Goal: Information Seeking & Learning: Learn about a topic

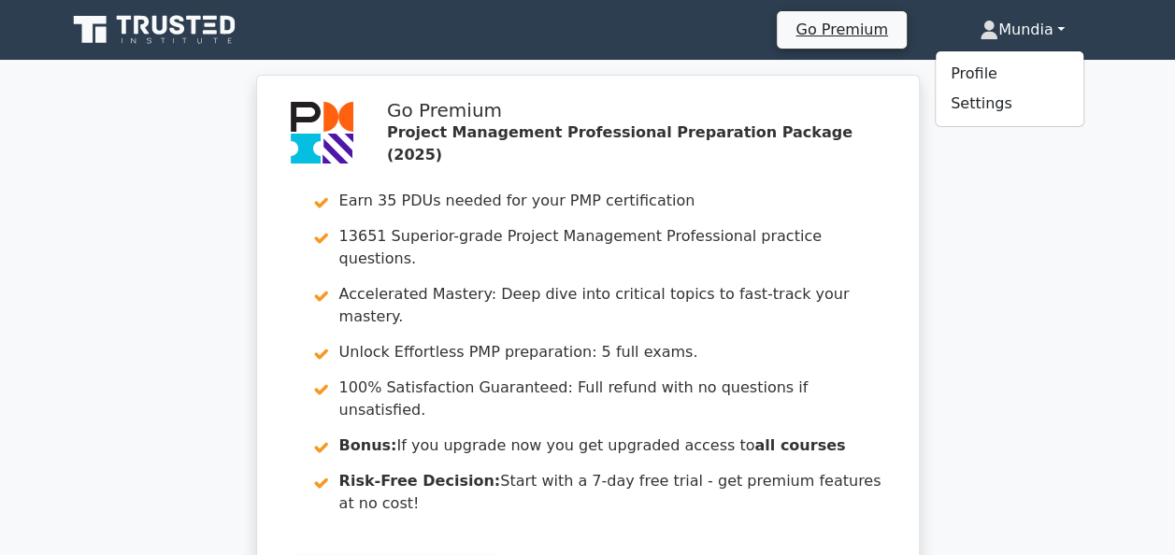
click at [1040, 208] on div "Go Premium Project Management Professional Preparation Package (2025) Earn 35 P…" at bounding box center [587, 361] width 1175 height 572
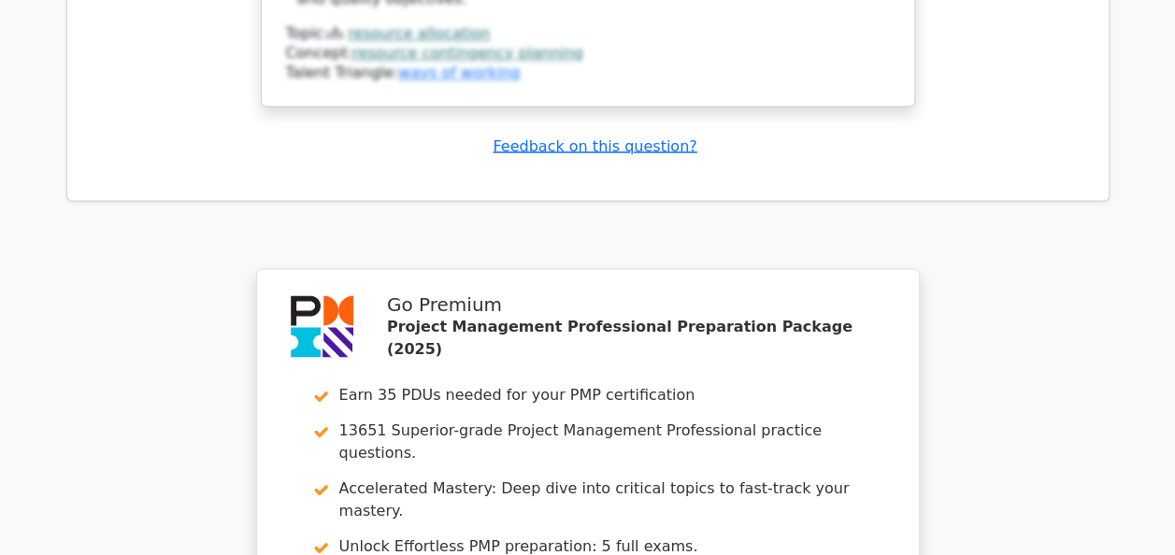
scroll to position [12188, 0]
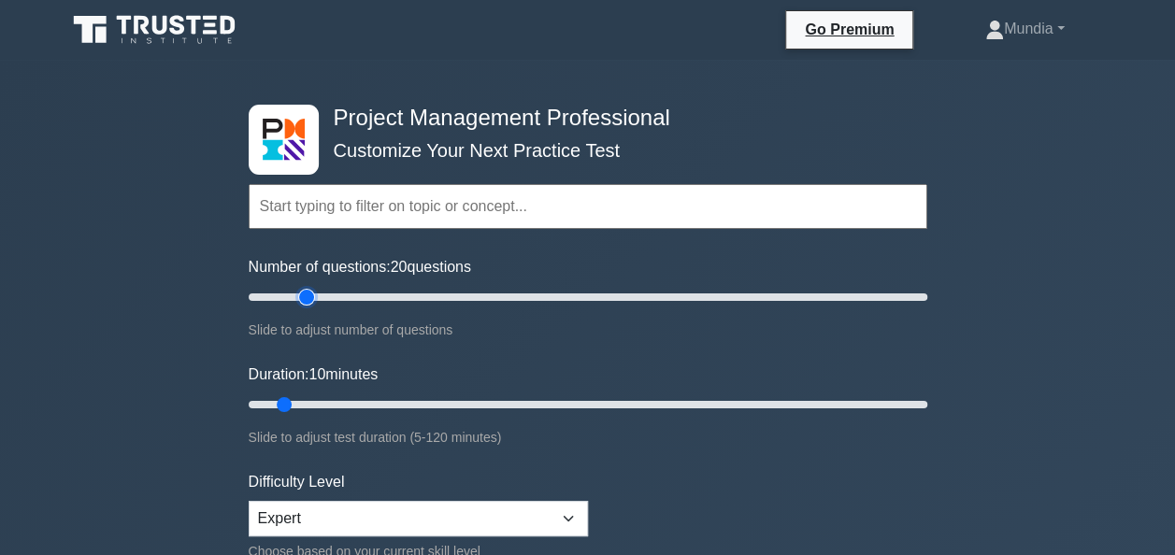
type input "20"
click at [299, 294] on input "Number of questions: 20 questions" at bounding box center [588, 297] width 679 height 22
click at [352, 398] on input "Duration: 20 minutes" at bounding box center [588, 405] width 679 height 22
type input "25"
click at [371, 399] on input "Duration: 25 minutes" at bounding box center [588, 405] width 679 height 22
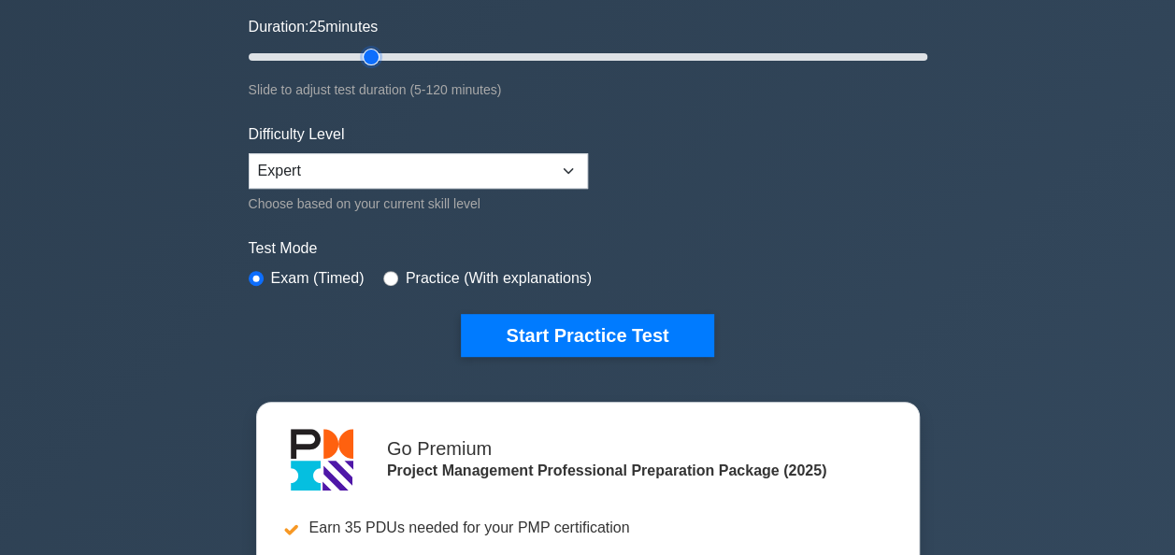
scroll to position [361, 0]
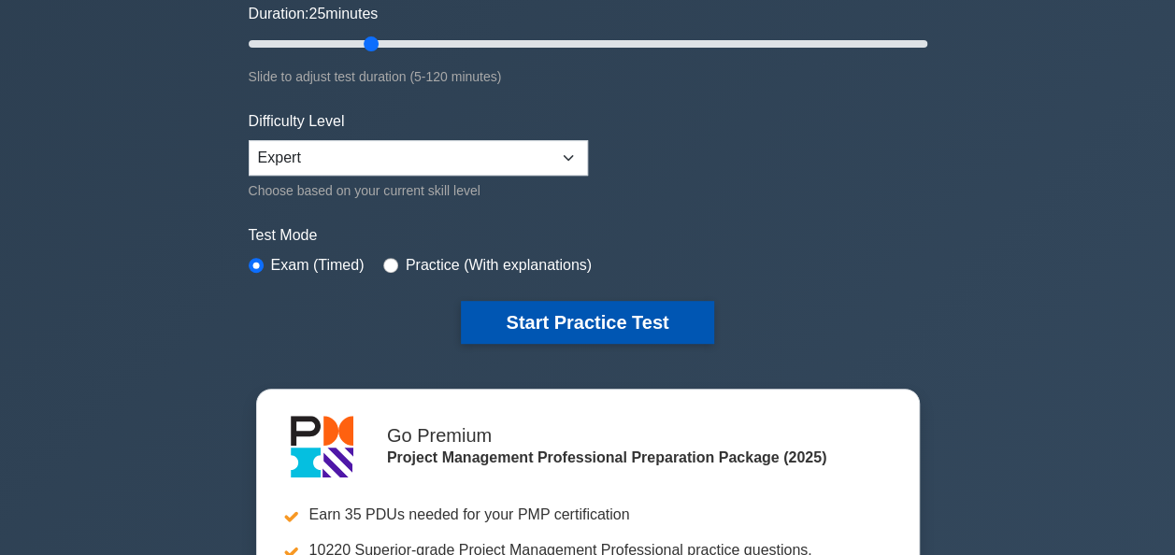
click at [567, 323] on button "Start Practice Test" at bounding box center [587, 322] width 252 height 43
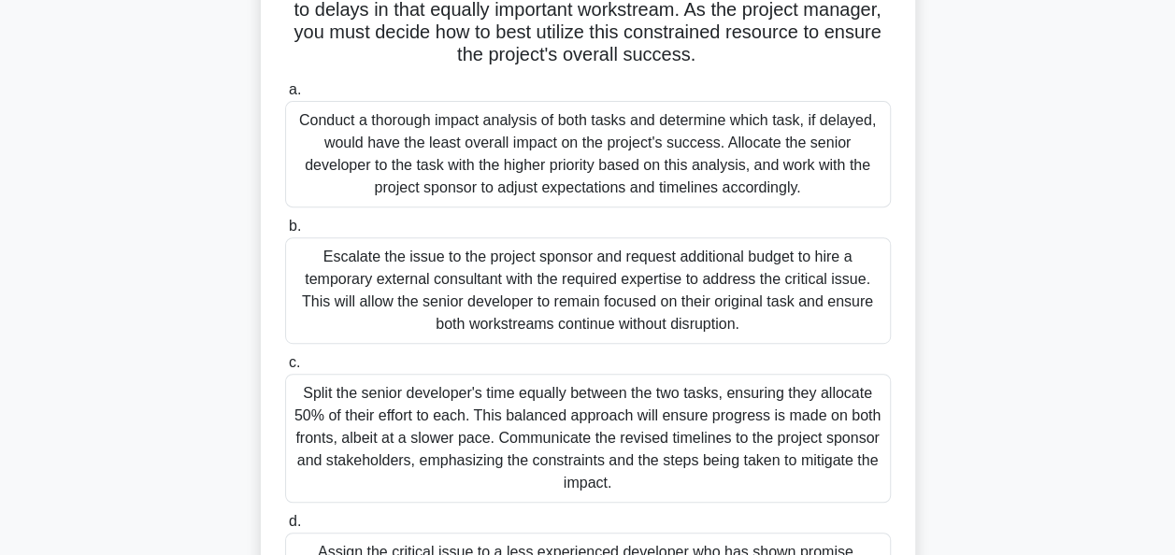
scroll to position [333, 0]
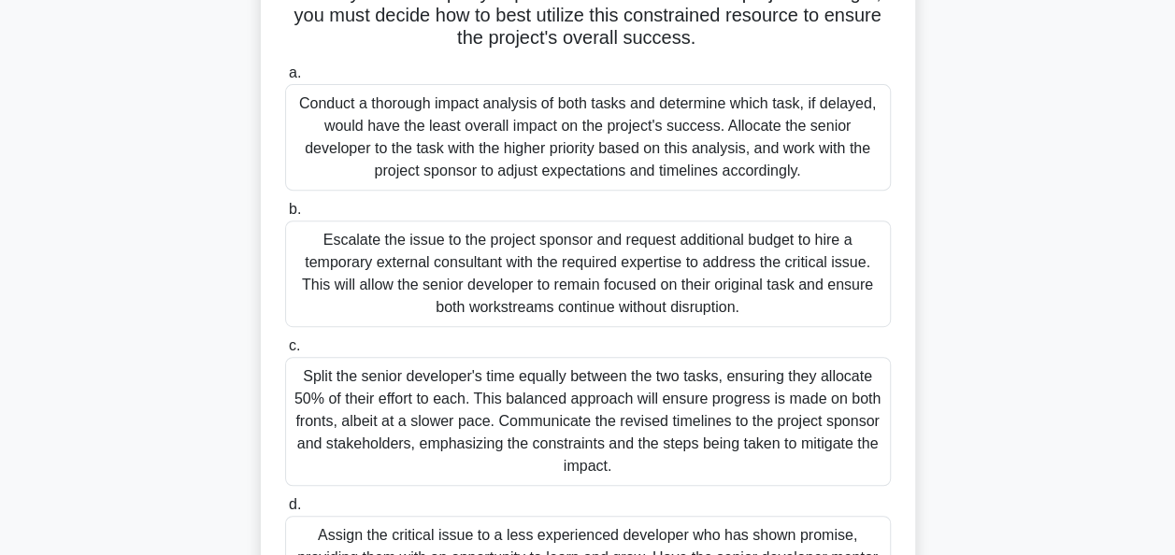
click at [583, 272] on div "Escalate the issue to the project sponsor and request additional budget to hire…" at bounding box center [588, 274] width 606 height 107
click at [285, 216] on input "b. Escalate the issue to the project sponsor and request additional budget to h…" at bounding box center [285, 210] width 0 height 12
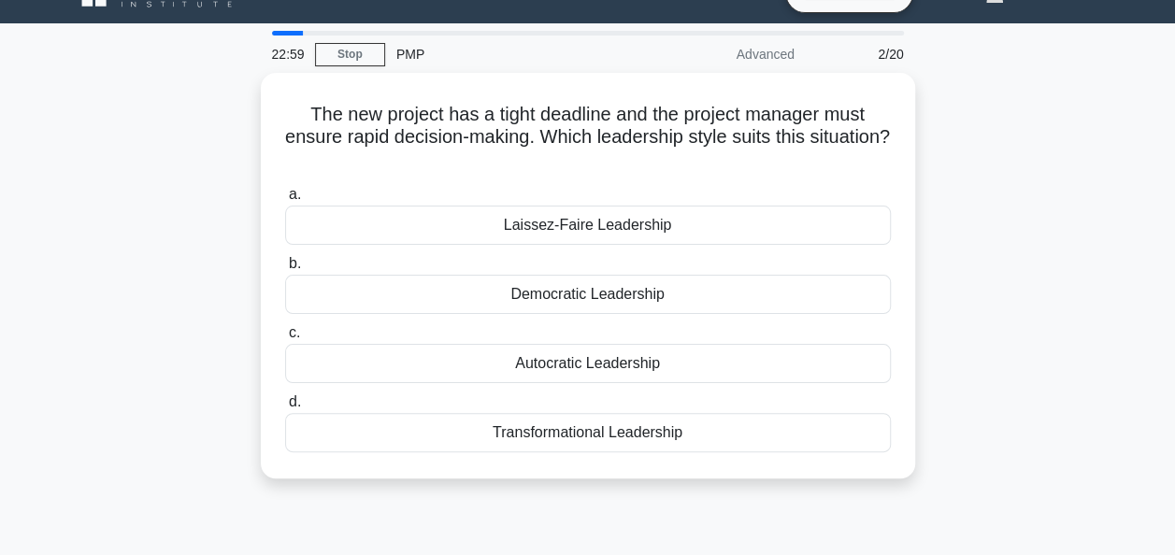
scroll to position [37, 0]
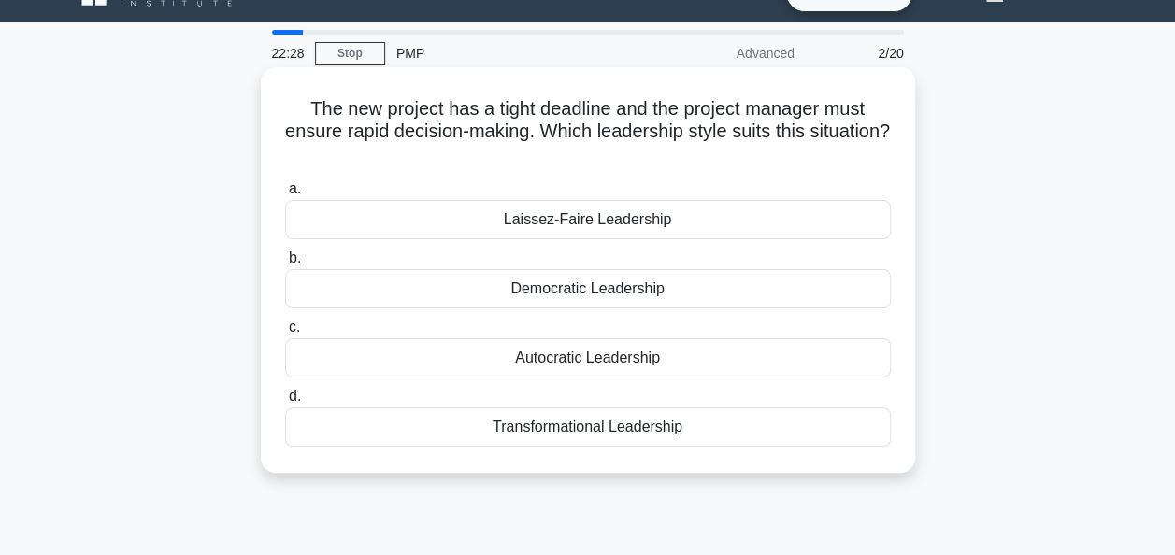
click at [613, 355] on div "Autocratic Leadership" at bounding box center [588, 357] width 606 height 39
click at [285, 334] on input "c. Autocratic Leadership" at bounding box center [285, 328] width 0 height 12
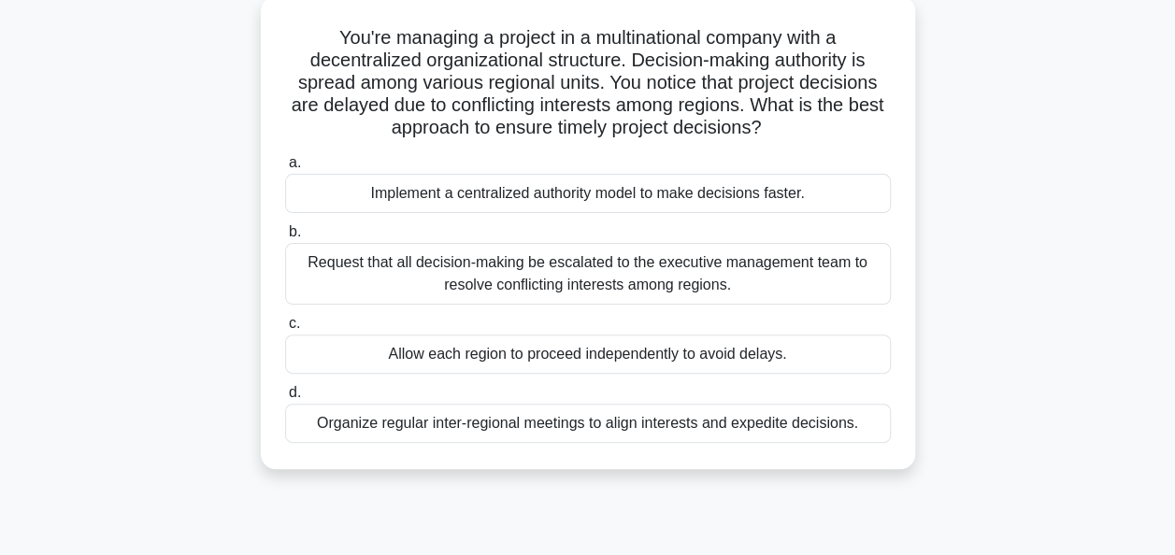
scroll to position [112, 0]
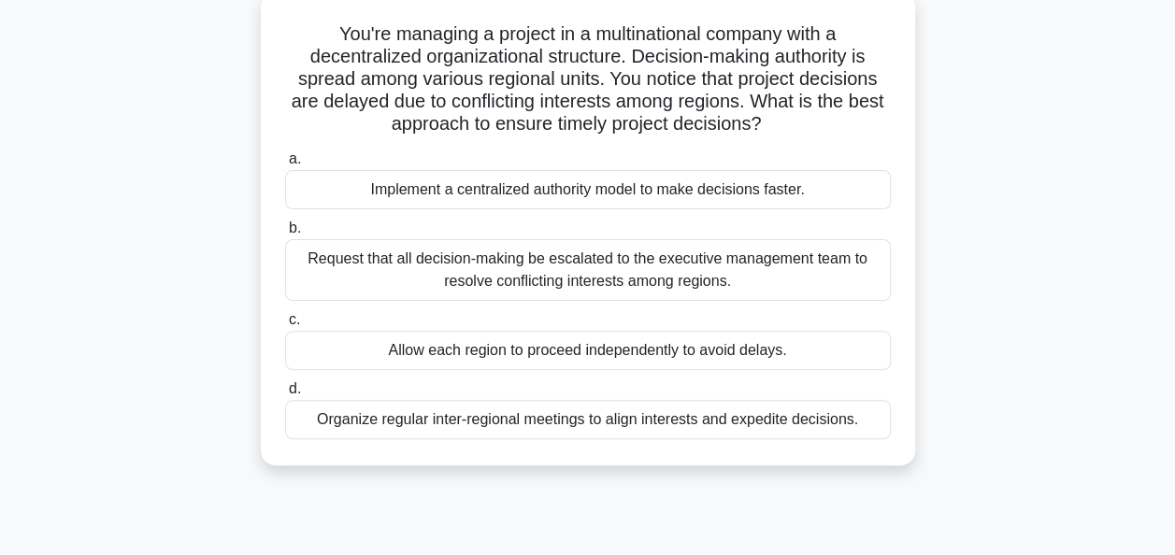
click at [642, 424] on div "Organize regular inter-regional meetings to align interests and expedite decisi…" at bounding box center [588, 419] width 606 height 39
click at [285, 395] on input "d. Organize regular inter-regional meetings to align interests and expedite dec…" at bounding box center [285, 389] width 0 height 12
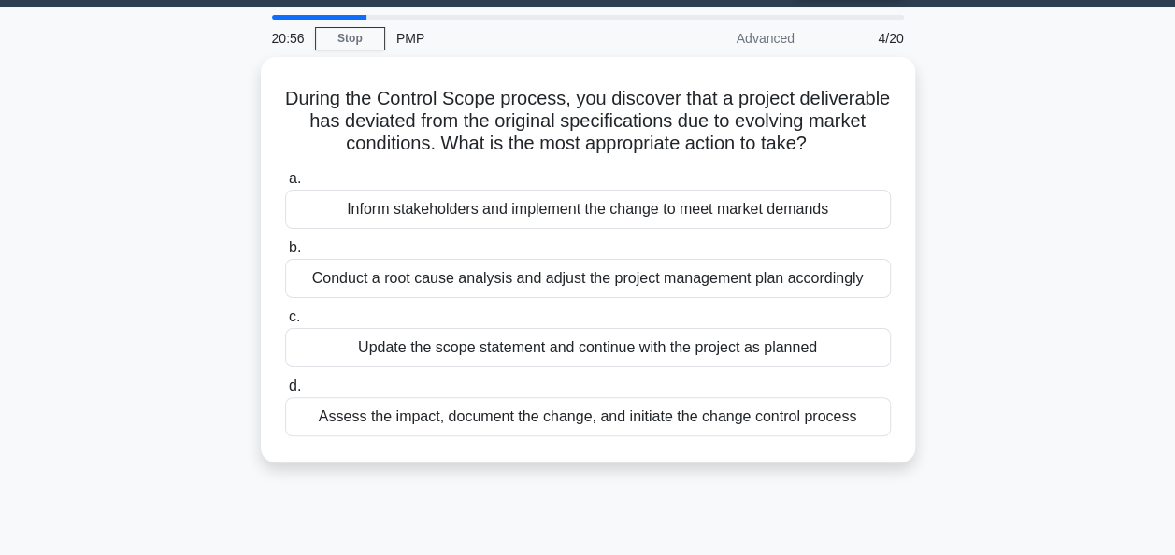
scroll to position [0, 0]
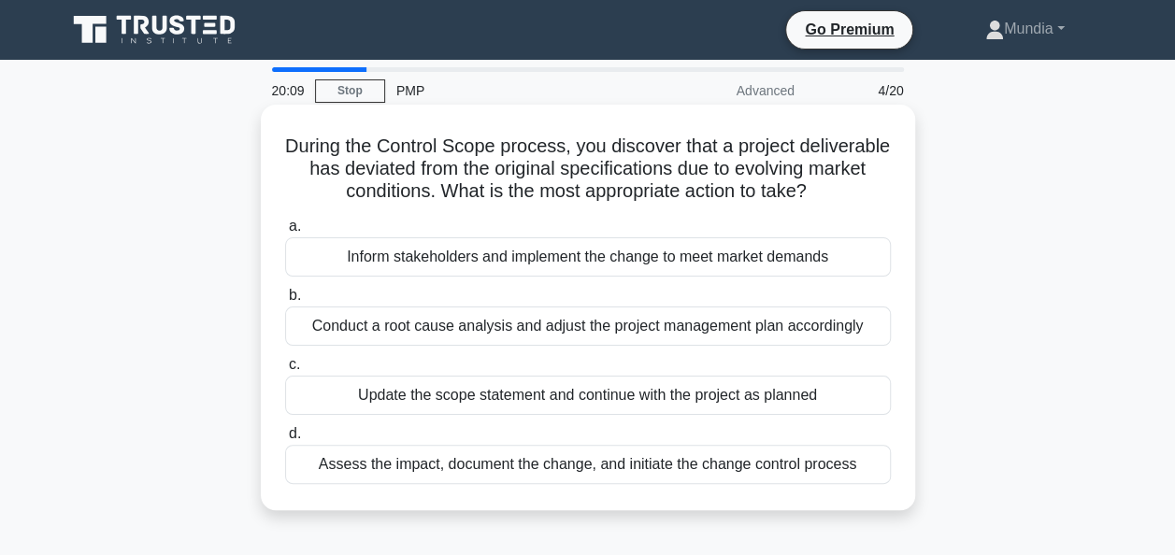
click at [542, 277] on div "Inform stakeholders and implement the change to meet market demands" at bounding box center [588, 256] width 606 height 39
click at [285, 233] on input "a. Inform stakeholders and implement the change to meet market demands" at bounding box center [285, 227] width 0 height 12
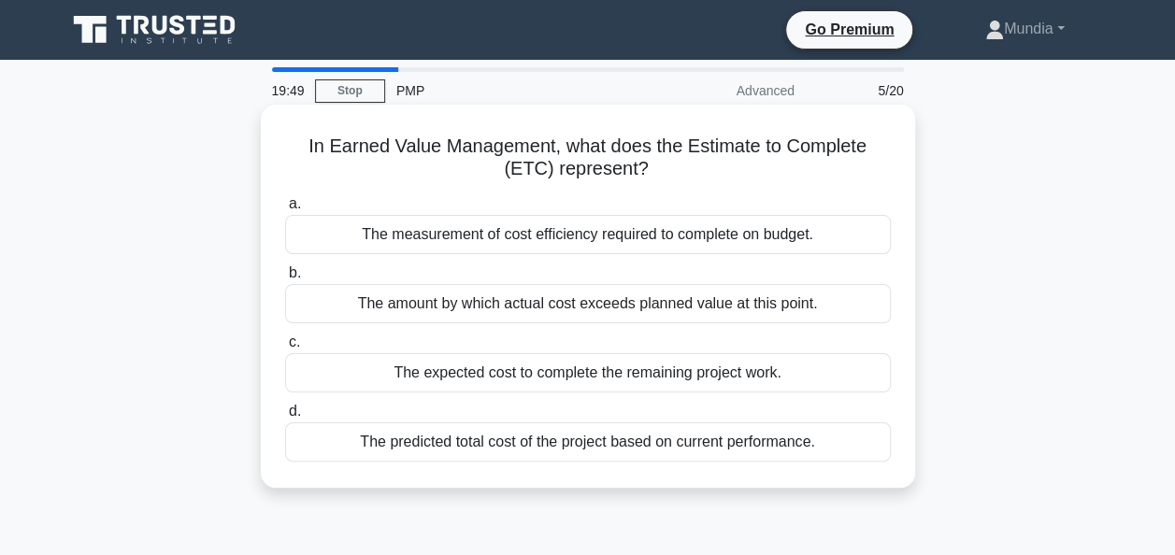
click at [591, 381] on div "The expected cost to complete the remaining project work." at bounding box center [588, 372] width 606 height 39
click at [285, 349] on input "c. The expected cost to complete the remaining project work." at bounding box center [285, 343] width 0 height 12
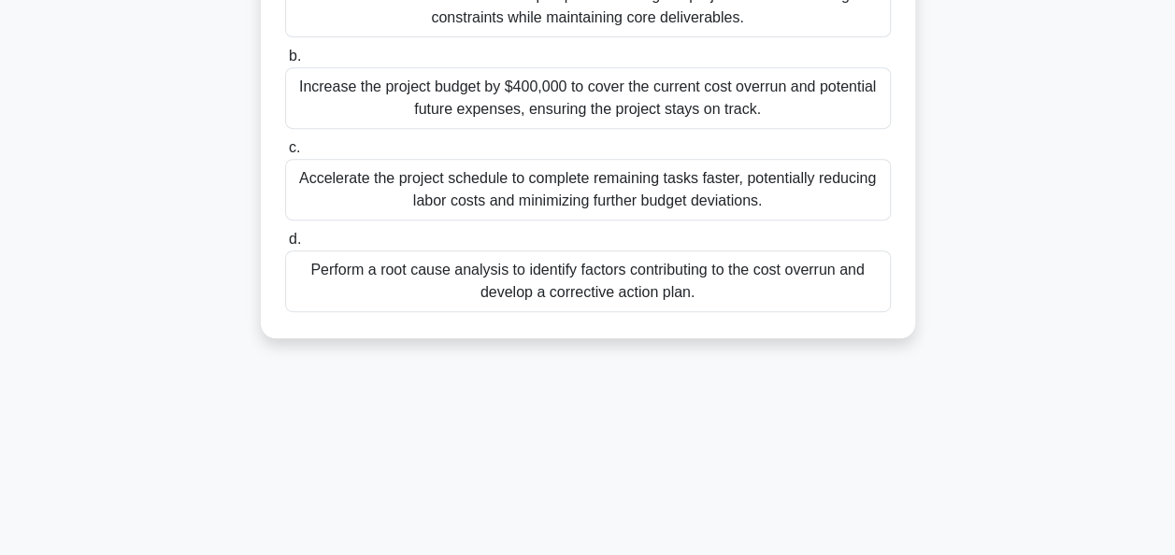
scroll to position [411, 0]
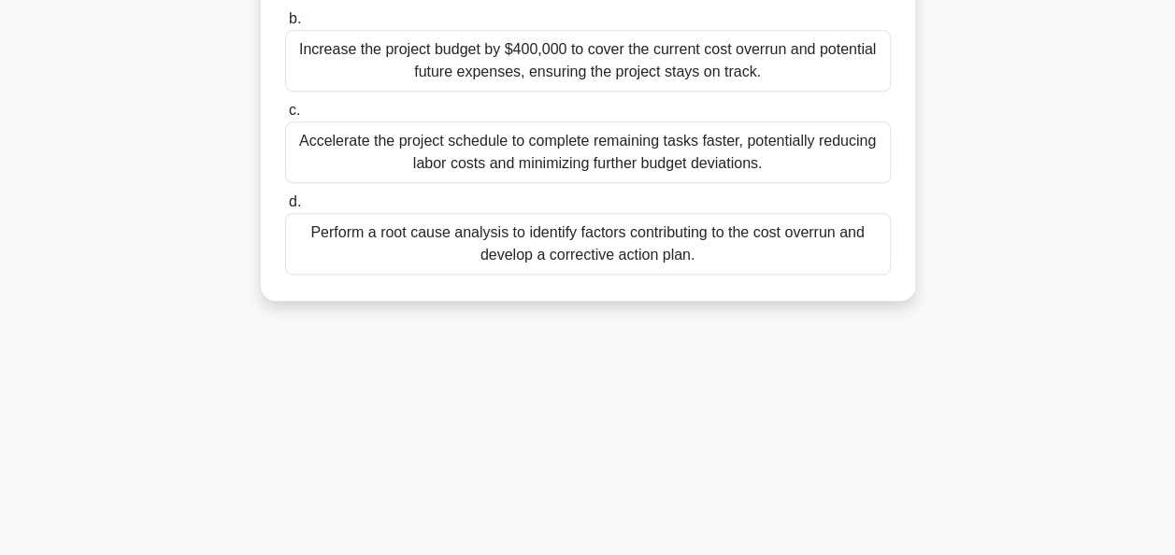
click at [576, 237] on div "Perform a root cause analysis to identify factors contributing to the cost over…" at bounding box center [588, 244] width 606 height 62
click at [285, 208] on input "d. Perform a root cause analysis to identify factors contributing to the cost o…" at bounding box center [285, 202] width 0 height 12
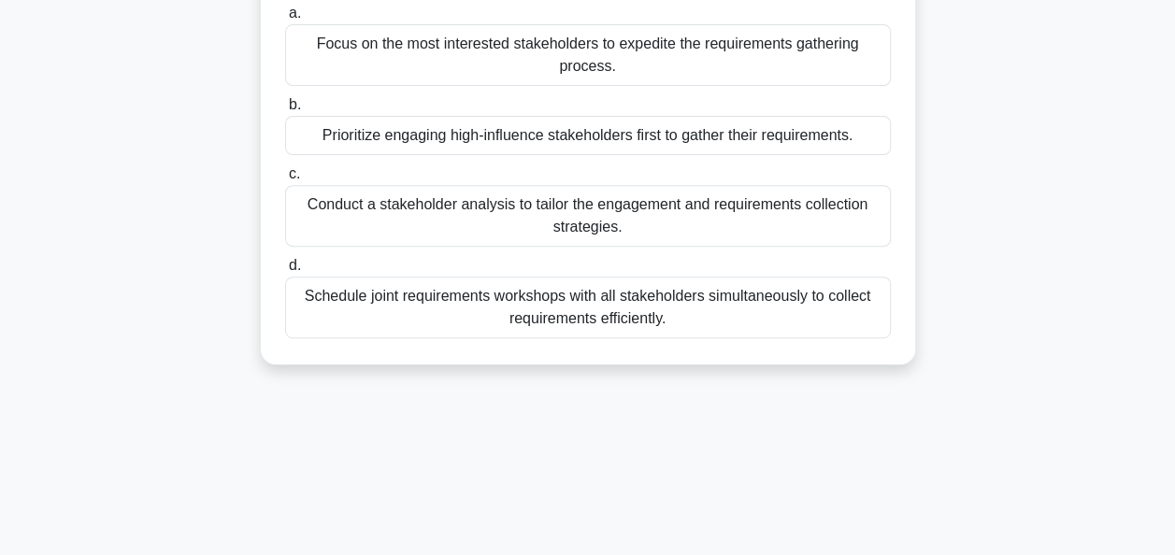
scroll to position [323, 0]
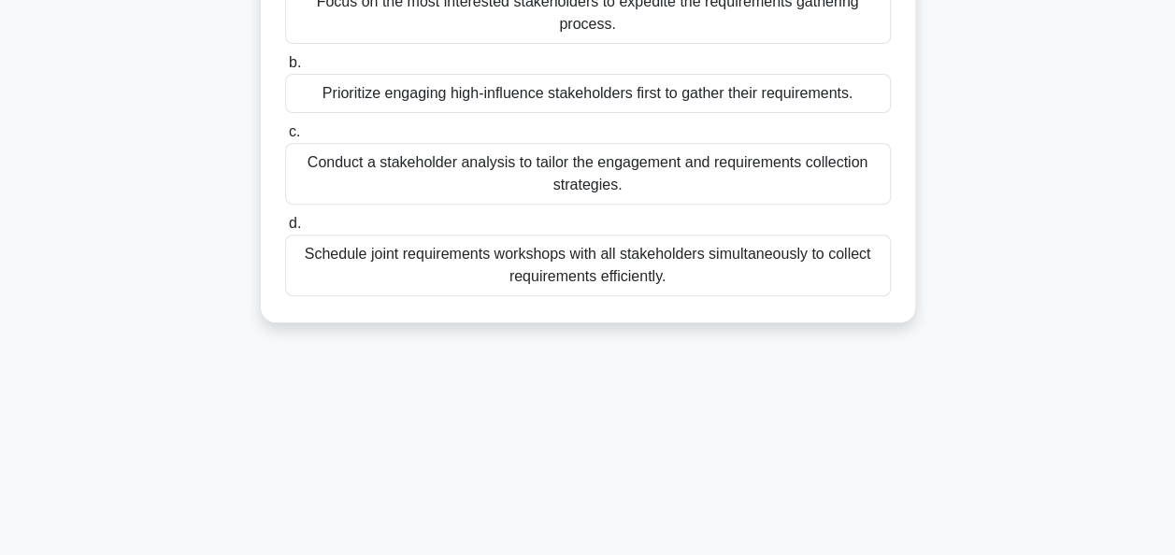
click at [619, 180] on div "Conduct a stakeholder analysis to tailor the engagement and requirements collec…" at bounding box center [588, 174] width 606 height 62
click at [285, 138] on input "c. Conduct a stakeholder analysis to tailor the engagement and requirements col…" at bounding box center [285, 132] width 0 height 12
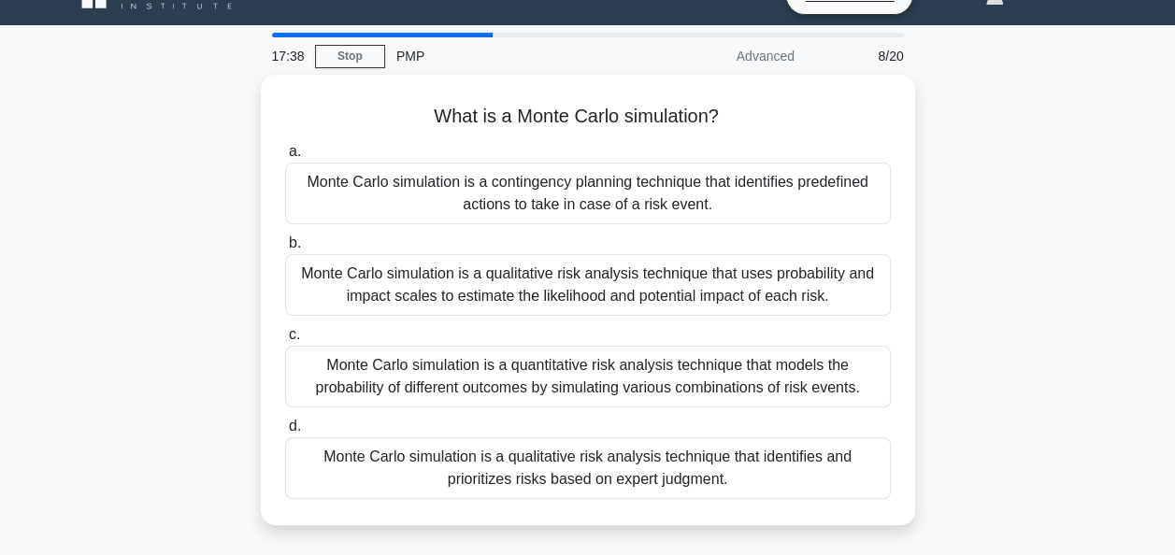
scroll to position [37, 0]
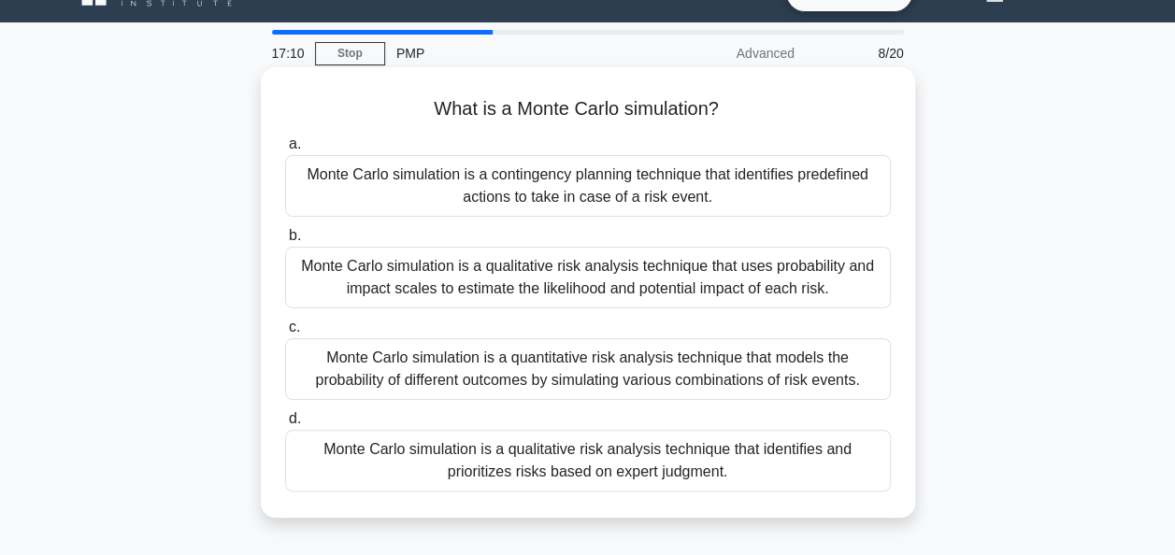
click at [545, 366] on div "Monte Carlo simulation is a quantitative risk analysis technique that models th…" at bounding box center [588, 369] width 606 height 62
click at [285, 334] on input "c. Monte Carlo simulation is a quantitative risk analysis technique that models…" at bounding box center [285, 328] width 0 height 12
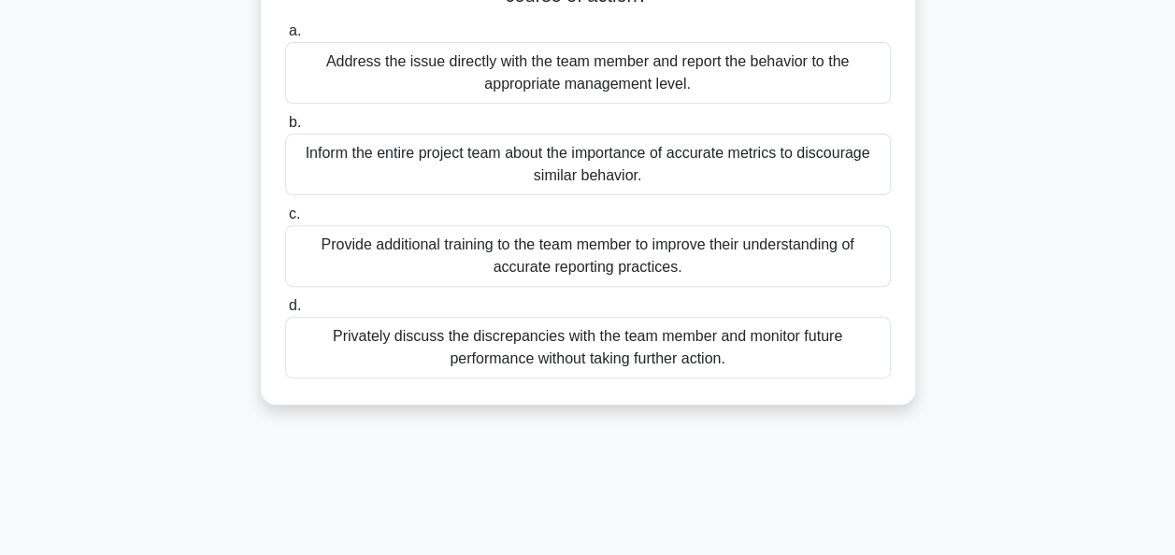
scroll to position [224, 0]
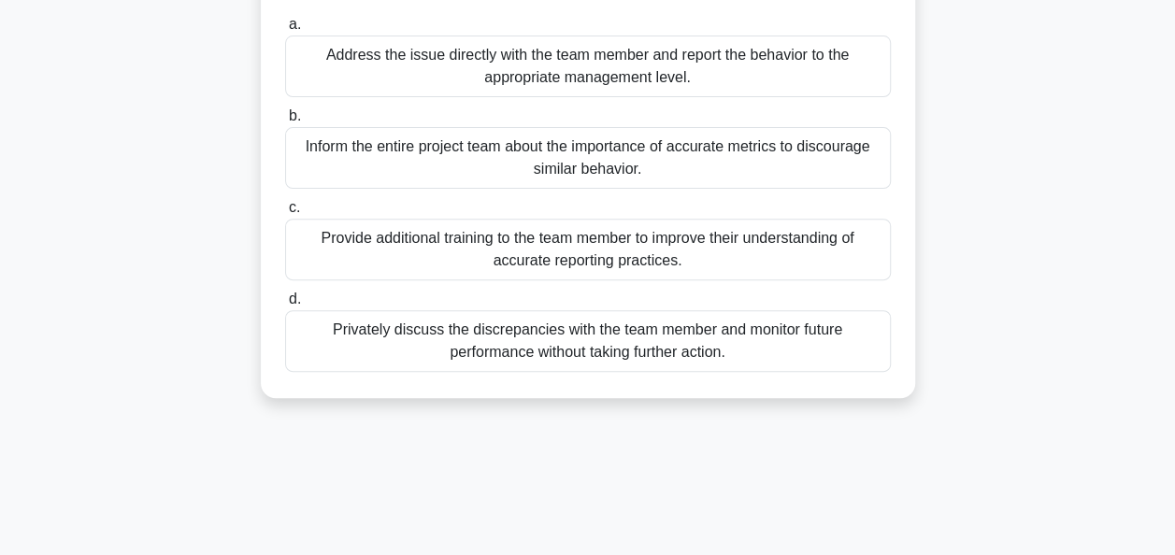
click at [570, 158] on div "Inform the entire project team about the importance of accurate metrics to disc…" at bounding box center [588, 158] width 606 height 62
click at [285, 122] on input "b. Inform the entire project team about the importance of accurate metrics to d…" at bounding box center [285, 116] width 0 height 12
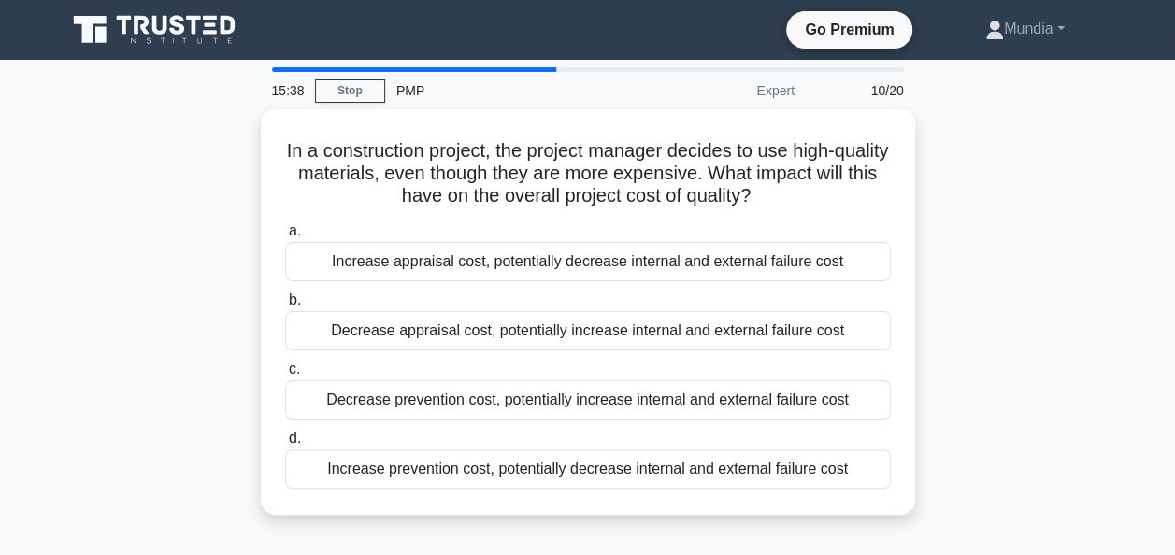
scroll to position [37, 0]
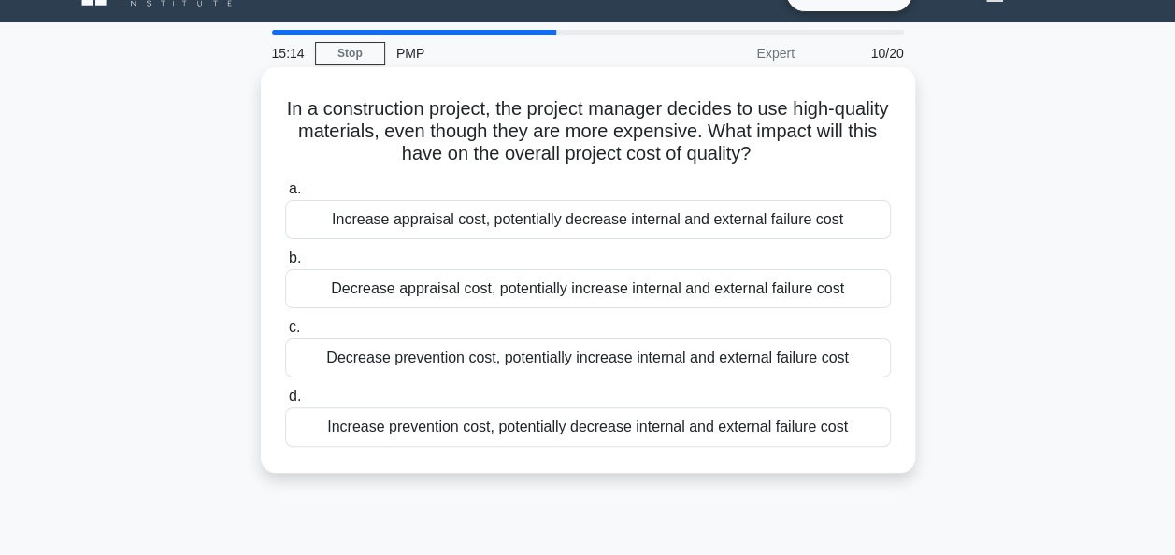
click at [495, 430] on div "Increase prevention cost, potentially decrease internal and external failure co…" at bounding box center [588, 427] width 606 height 39
click at [285, 403] on input "d. Increase prevention cost, potentially decrease internal and external failure…" at bounding box center [285, 397] width 0 height 12
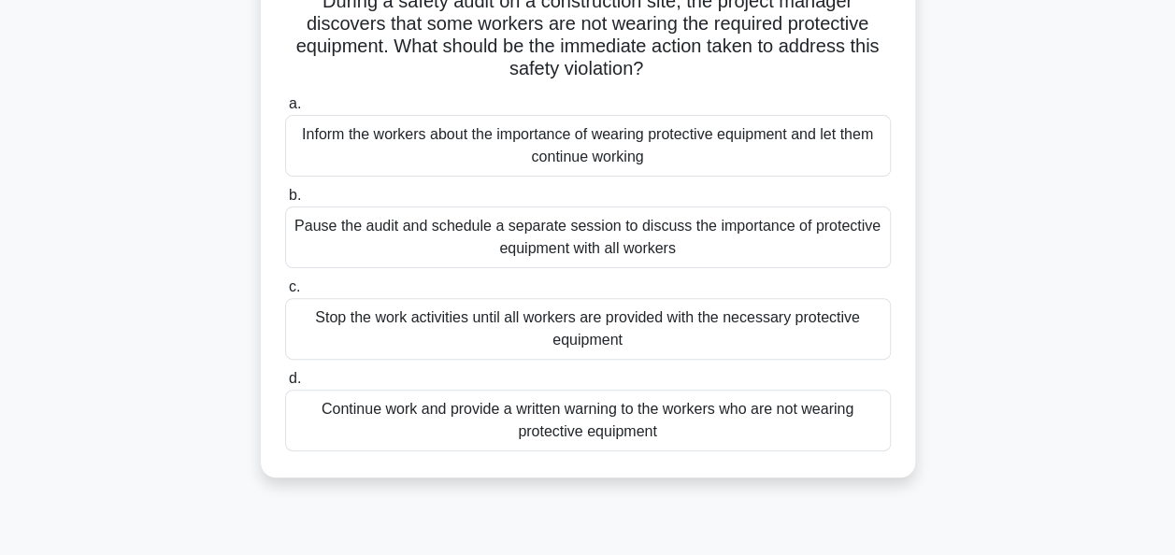
scroll to position [187, 0]
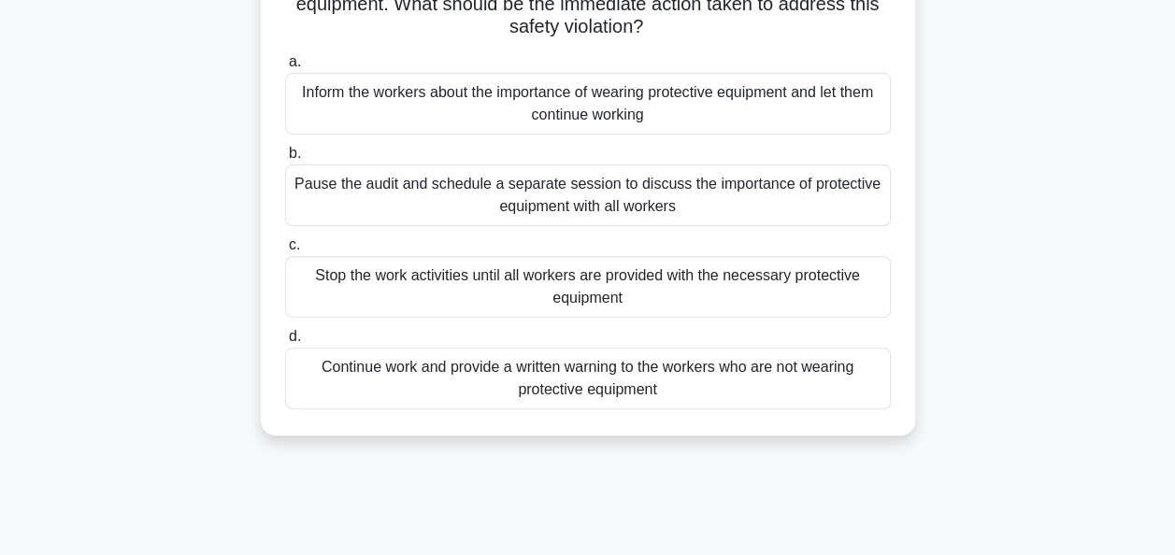
click at [500, 277] on div "Stop the work activities until all workers are provided with the necessary prot…" at bounding box center [588, 287] width 606 height 62
click at [285, 251] on input "c. Stop the work activities until all workers are provided with the necessary p…" at bounding box center [285, 245] width 0 height 12
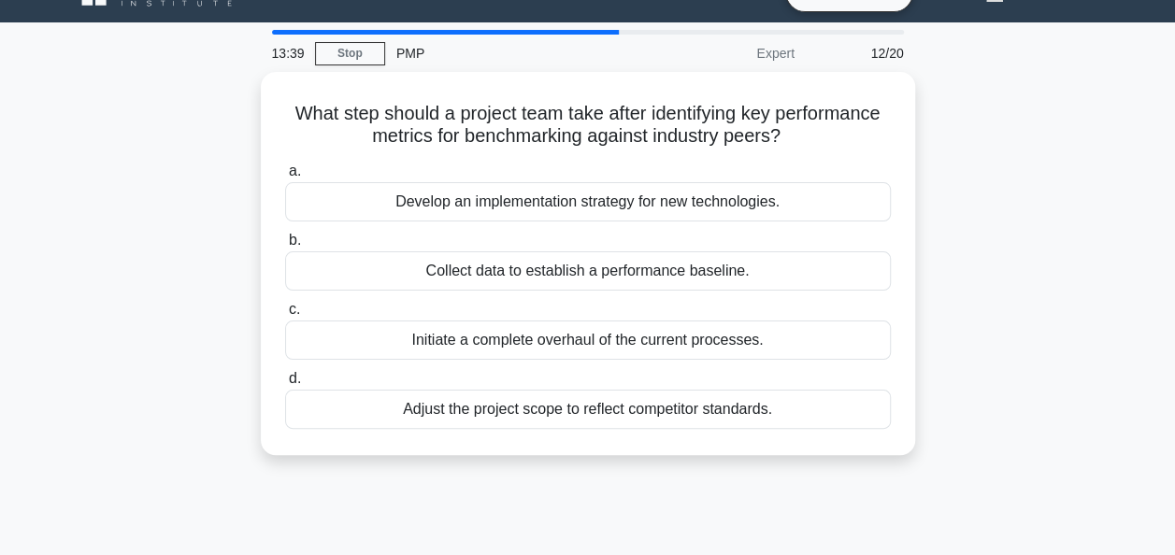
scroll to position [75, 0]
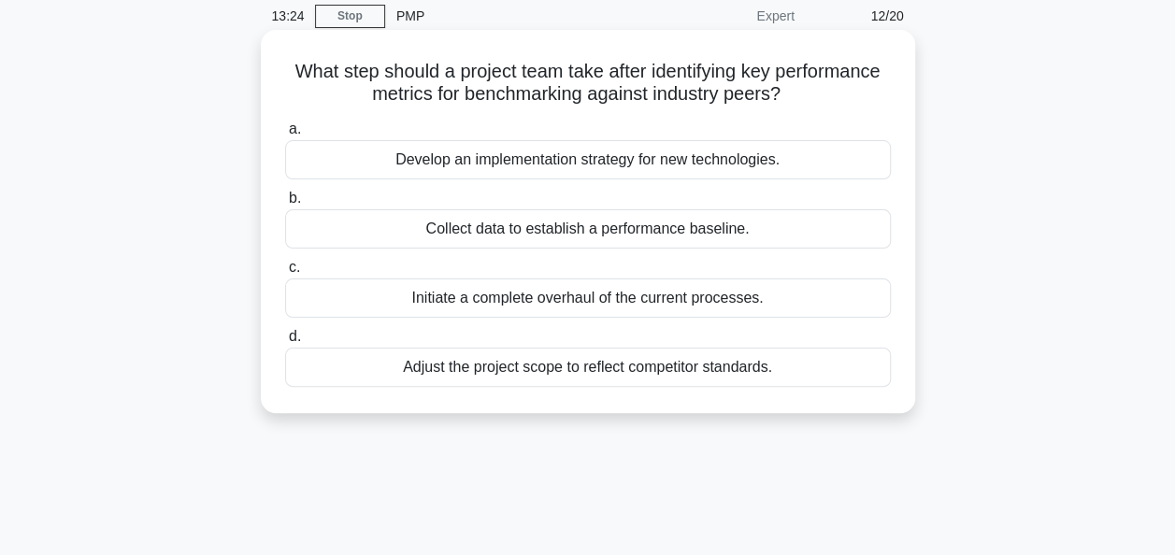
click at [574, 234] on div "Collect data to establish a performance baseline." at bounding box center [588, 228] width 606 height 39
click at [285, 205] on input "b. Collect data to establish a performance baseline." at bounding box center [285, 199] width 0 height 12
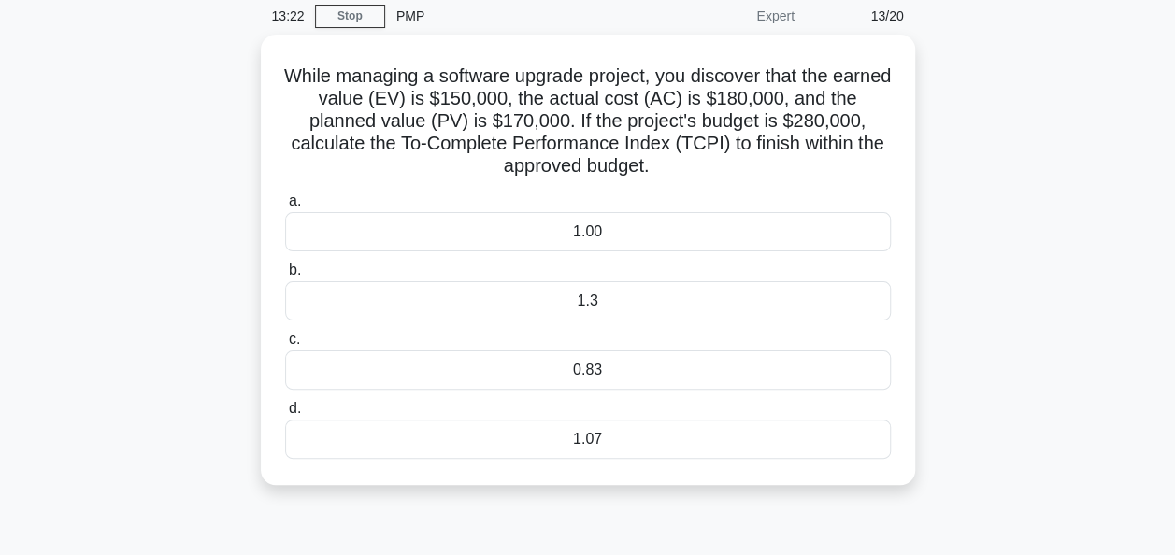
scroll to position [0, 0]
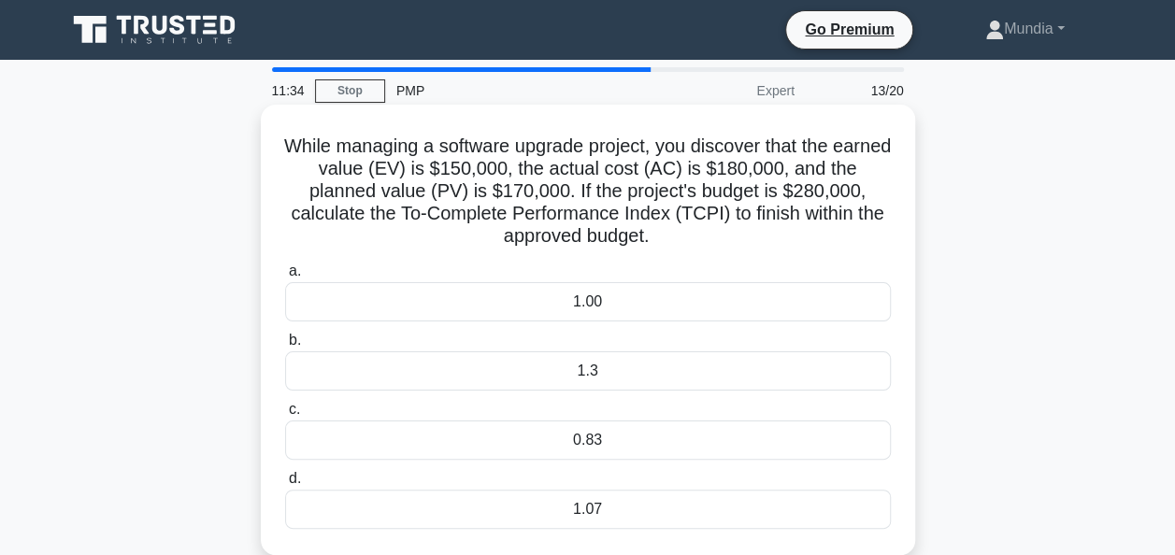
click at [630, 372] on div "1.3" at bounding box center [588, 371] width 606 height 39
click at [285, 347] on input "b. 1.3" at bounding box center [285, 341] width 0 height 12
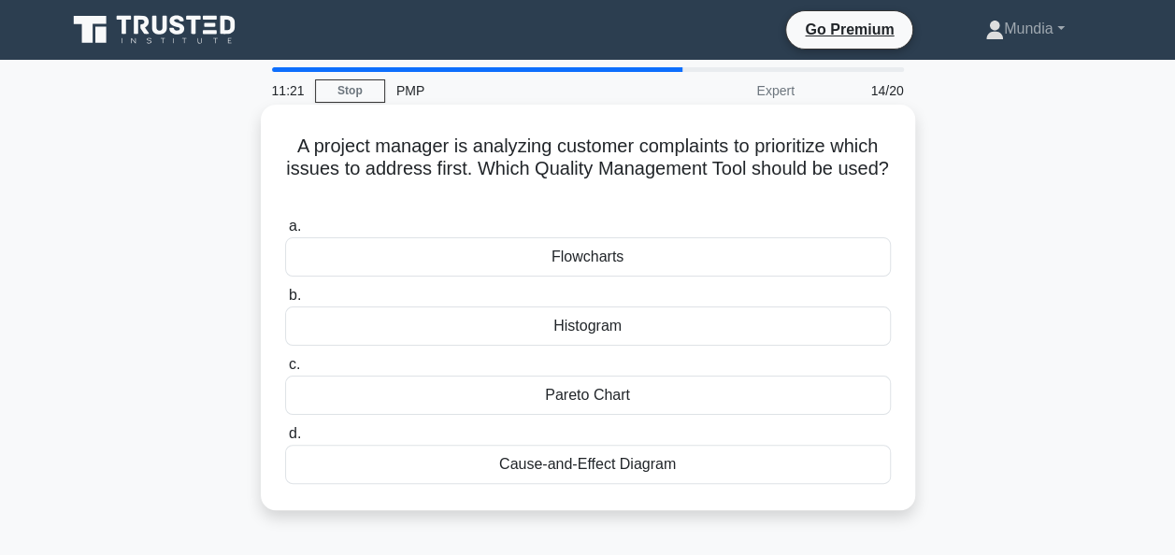
click at [593, 333] on div "Histogram" at bounding box center [588, 326] width 606 height 39
click at [285, 302] on input "b. Histogram" at bounding box center [285, 296] width 0 height 12
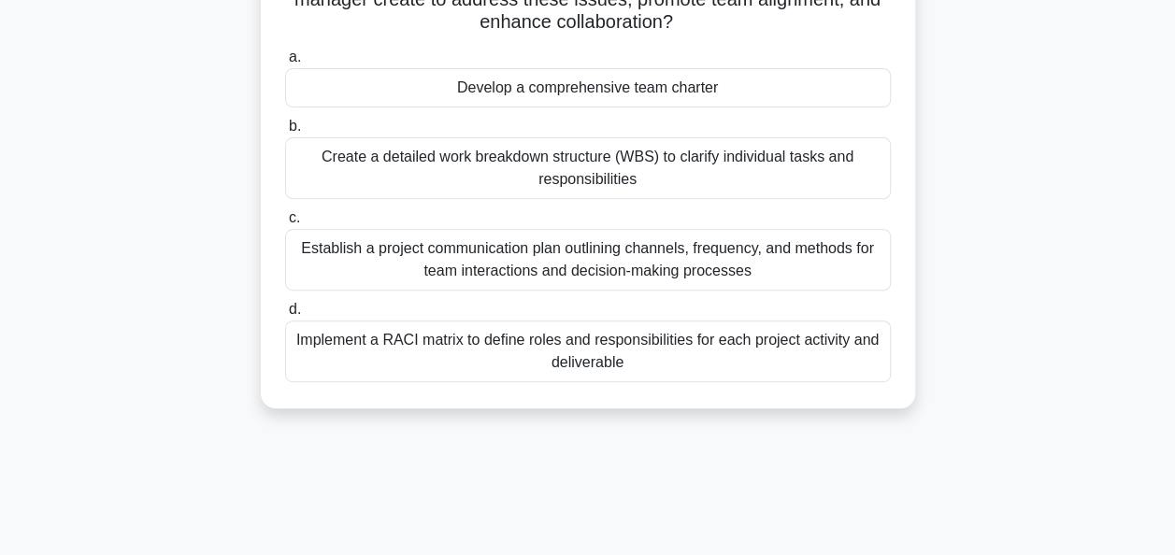
scroll to position [262, 0]
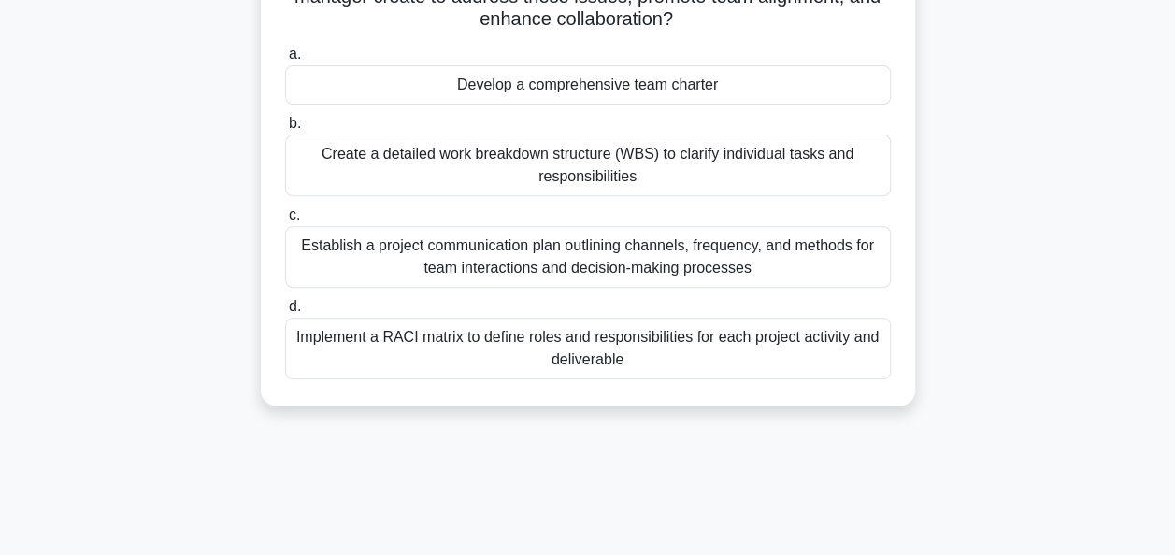
click at [535, 87] on div "Develop a comprehensive team charter" at bounding box center [588, 84] width 606 height 39
click at [285, 61] on input "a. Develop a comprehensive team charter" at bounding box center [285, 55] width 0 height 12
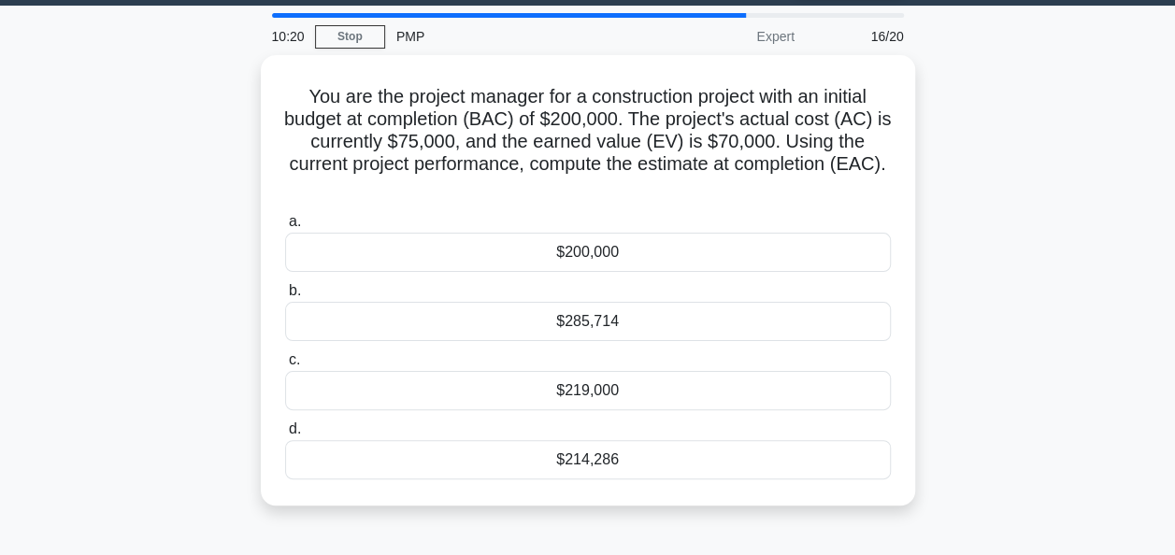
scroll to position [0, 0]
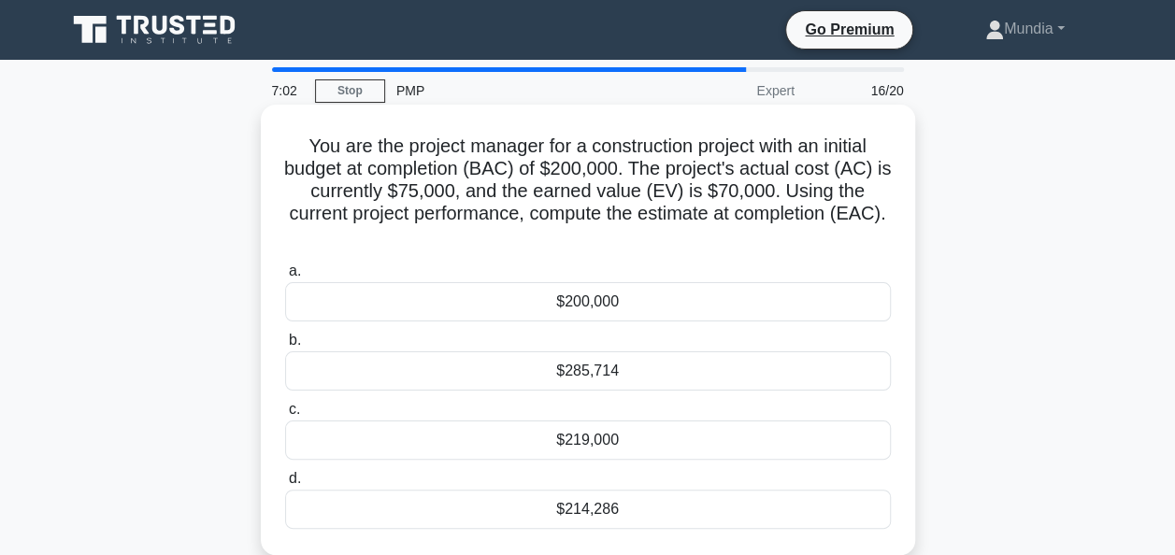
click at [591, 518] on div "$214,286" at bounding box center [588, 509] width 606 height 39
click at [285, 485] on input "d. $214,286" at bounding box center [285, 479] width 0 height 12
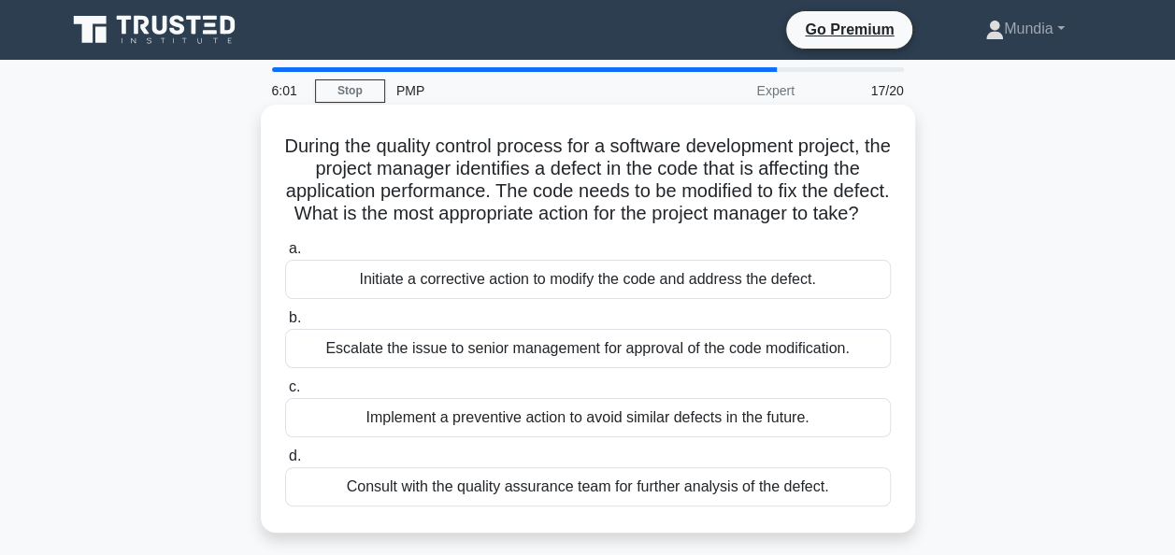
click at [556, 299] on div "Initiate a corrective action to modify the code and address the defect." at bounding box center [588, 279] width 606 height 39
click at [285, 255] on input "a. Initiate a corrective action to modify the code and address the defect." at bounding box center [285, 249] width 0 height 12
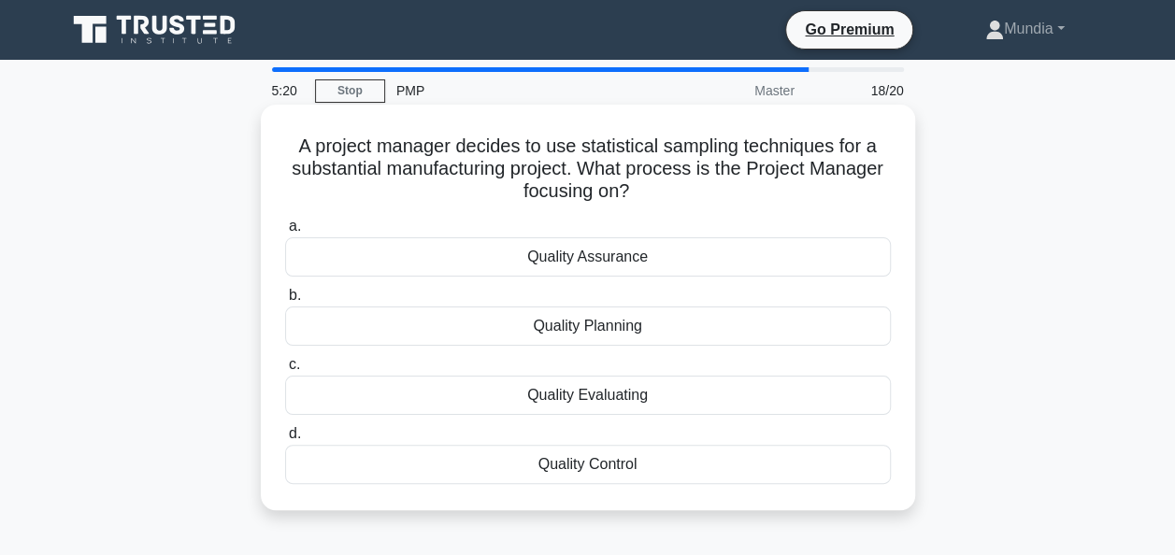
click at [607, 256] on div "Quality Assurance" at bounding box center [588, 256] width 606 height 39
click at [285, 233] on input "a. Quality Assurance" at bounding box center [285, 227] width 0 height 12
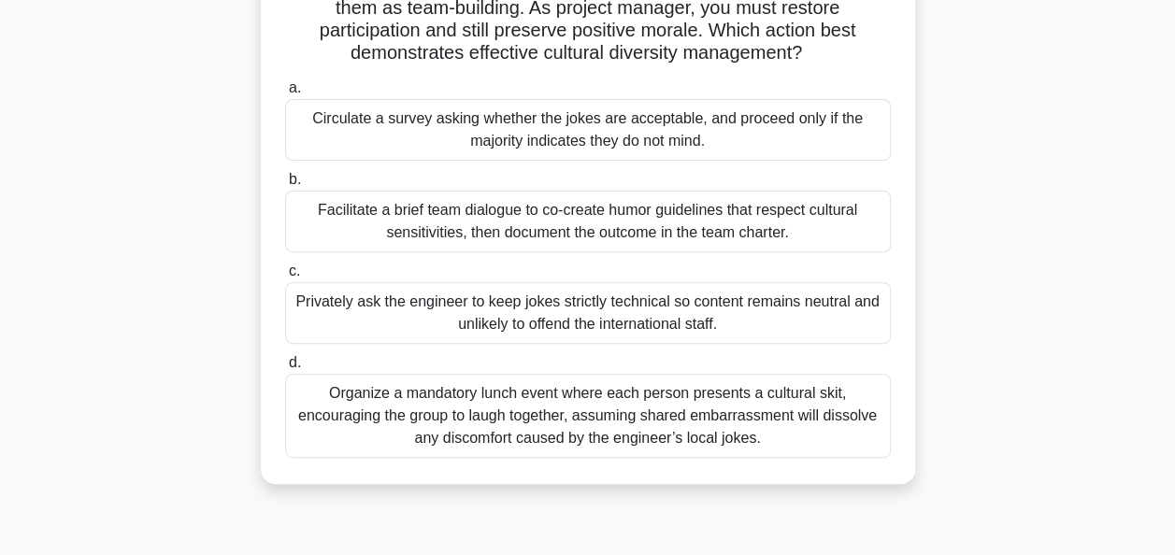
scroll to position [224, 0]
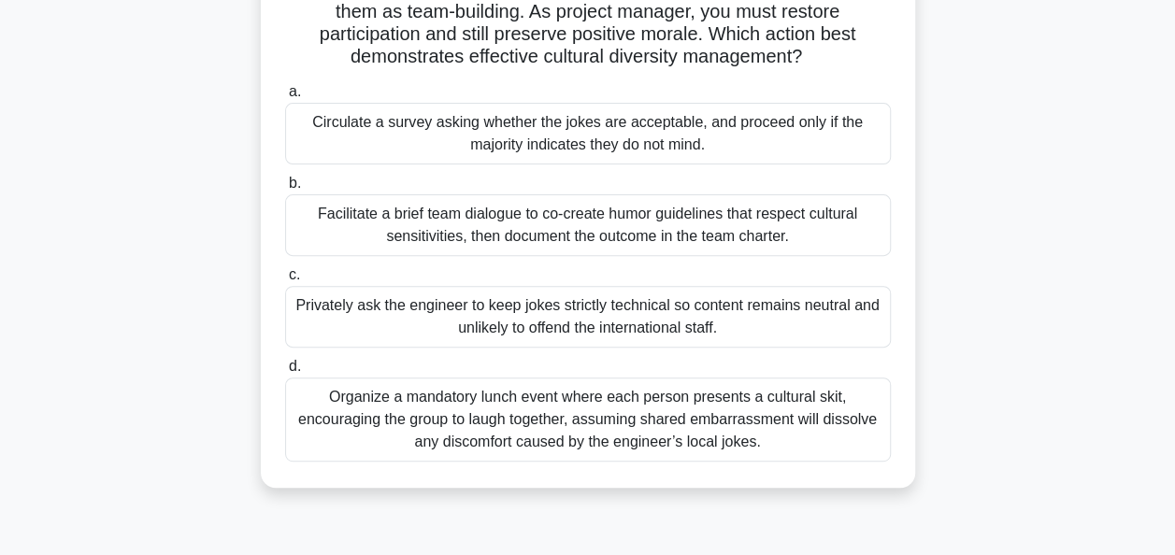
click at [553, 234] on div "Facilitate a brief team dialogue to co-create humor guidelines that respect cul…" at bounding box center [588, 225] width 606 height 62
click at [285, 190] on input "b. Facilitate a brief team dialogue to co-create humor guidelines that respect …" at bounding box center [285, 184] width 0 height 12
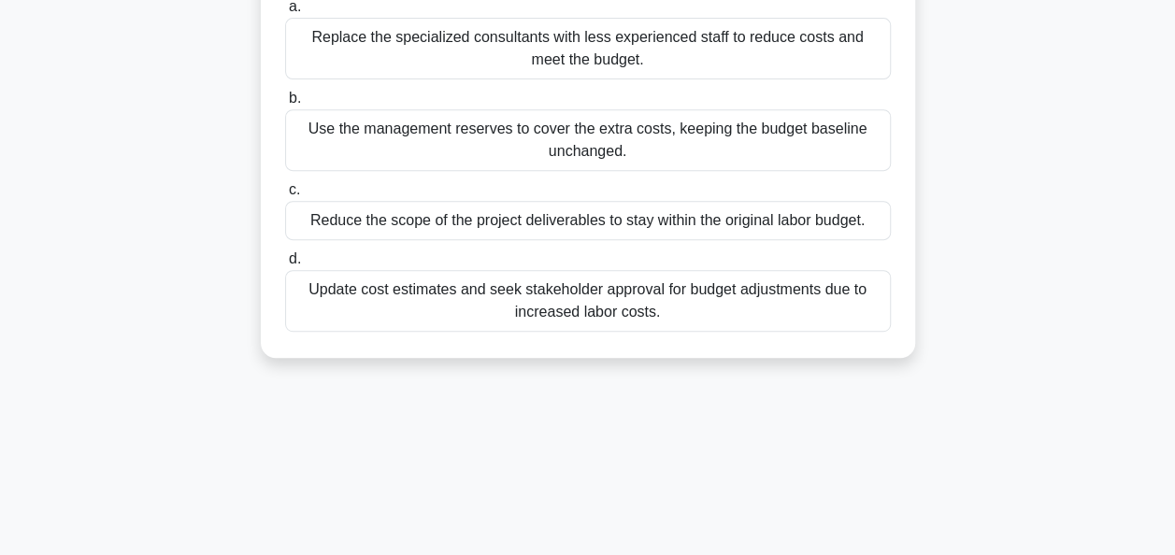
scroll to position [374, 0]
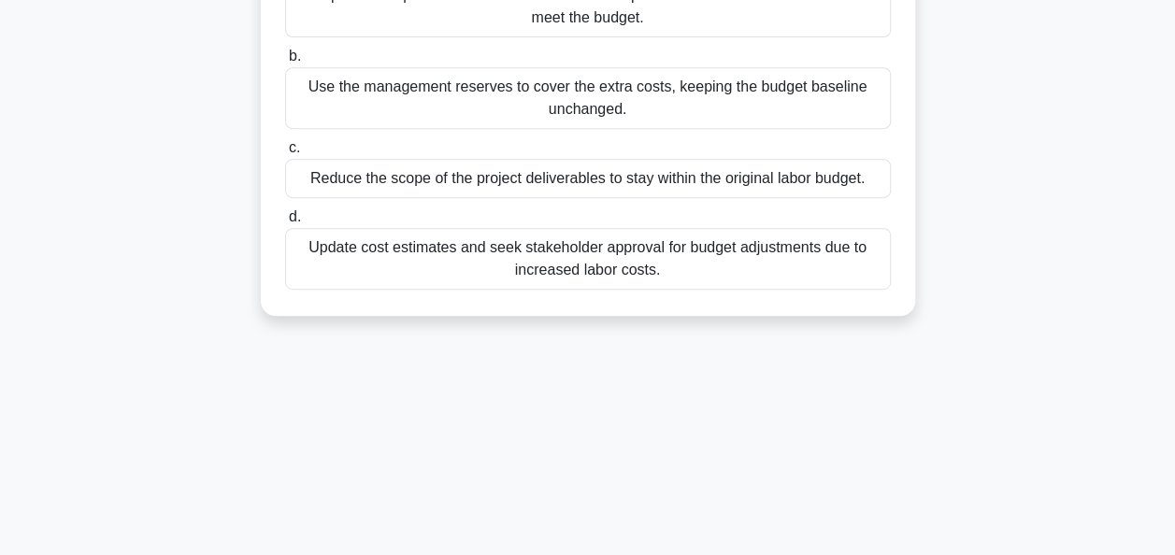
click at [582, 246] on div "Update cost estimates and seek stakeholder approval for budget adjustments due …" at bounding box center [588, 259] width 606 height 62
click at [285, 223] on input "d. Update cost estimates and seek stakeholder approval for budget adjustments d…" at bounding box center [285, 217] width 0 height 12
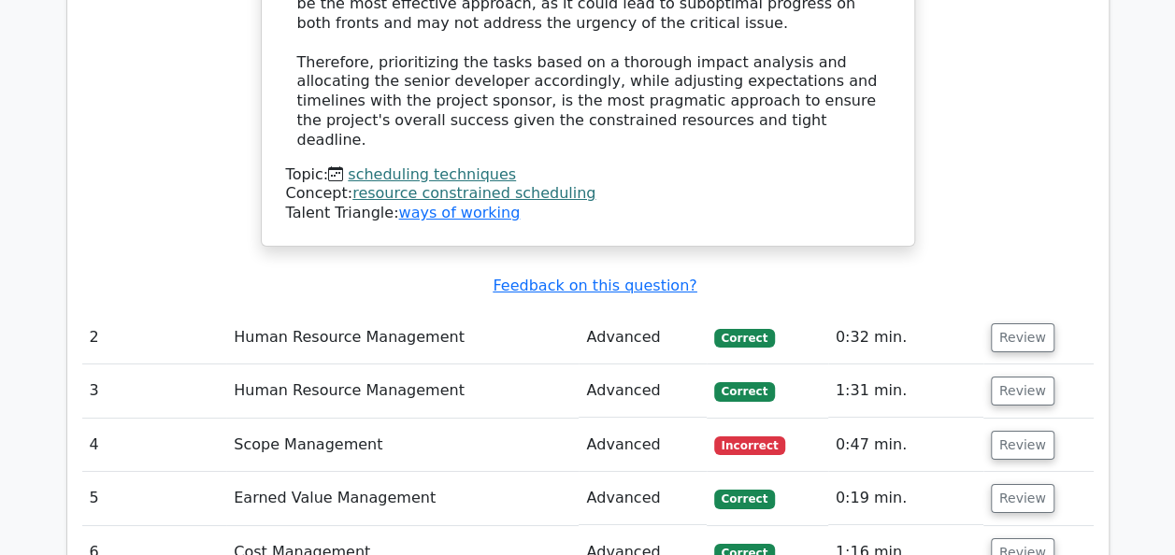
scroll to position [3291, 0]
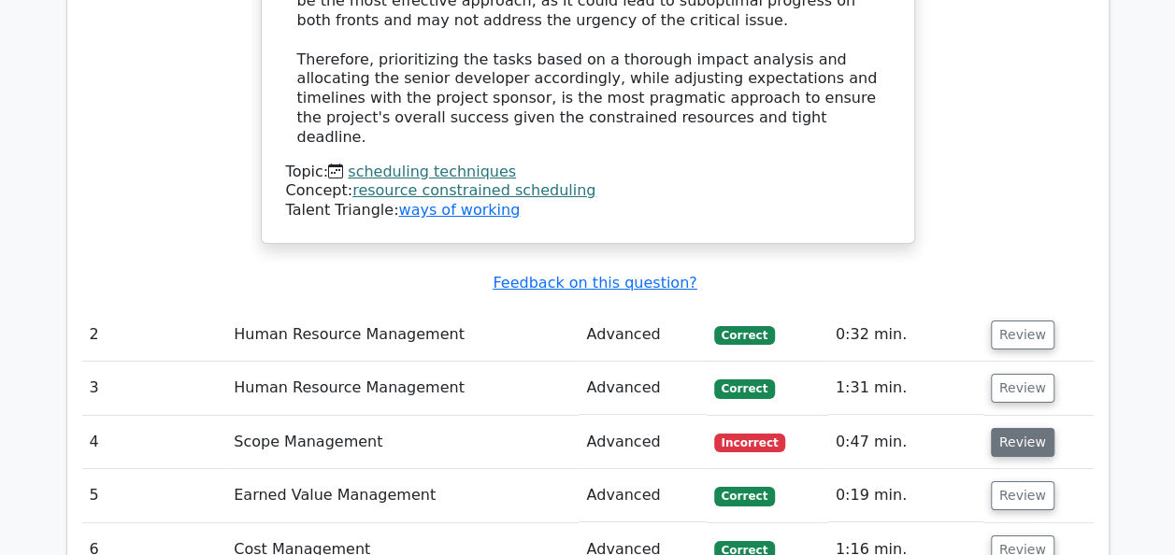
click at [1030, 428] on button "Review" at bounding box center [1023, 442] width 64 height 29
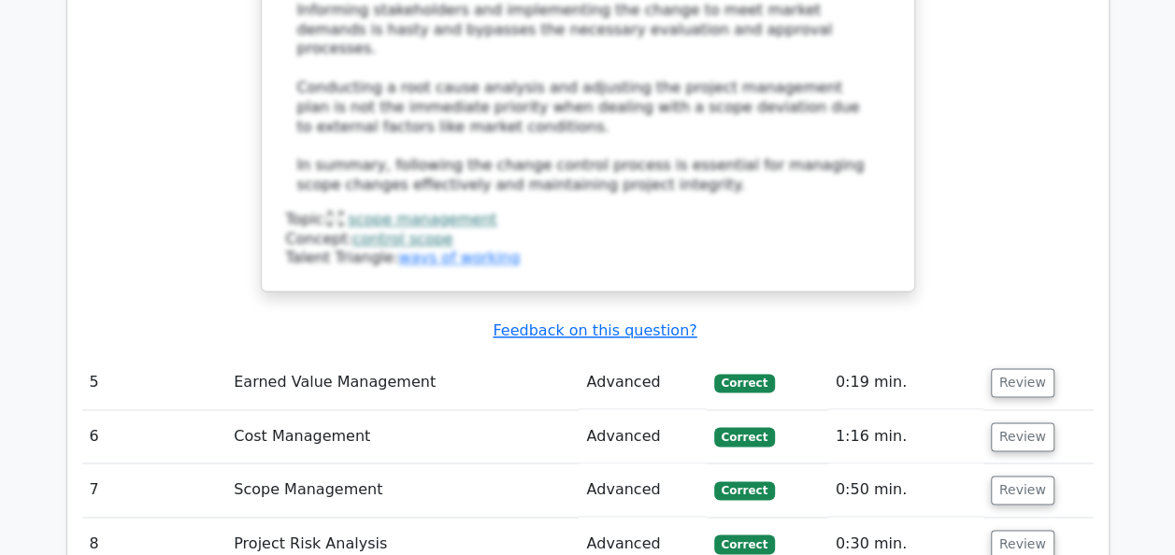
scroll to position [4862, 0]
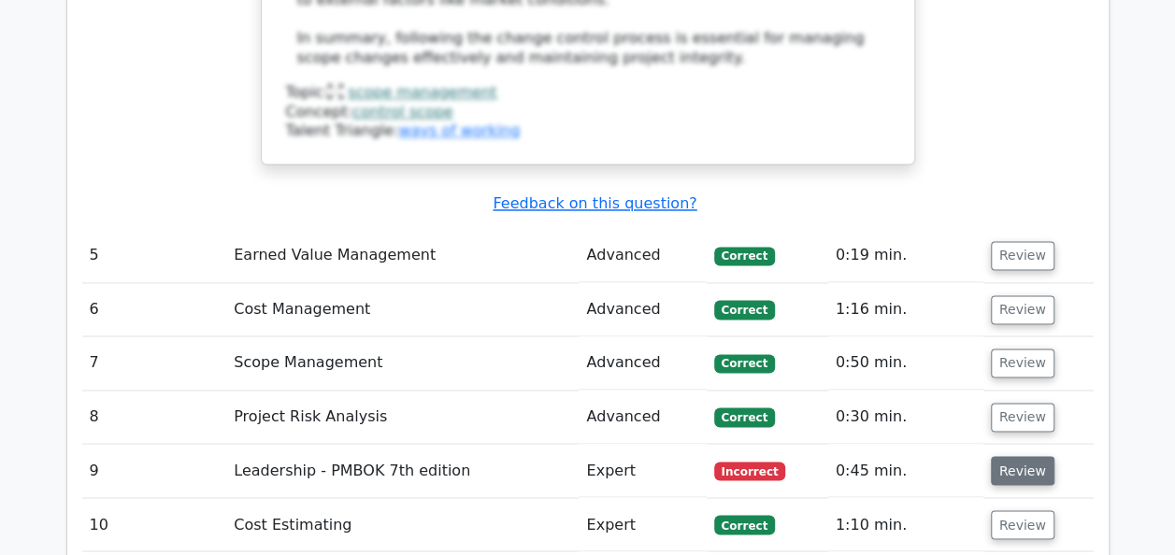
click at [1023, 456] on button "Review" at bounding box center [1023, 470] width 64 height 29
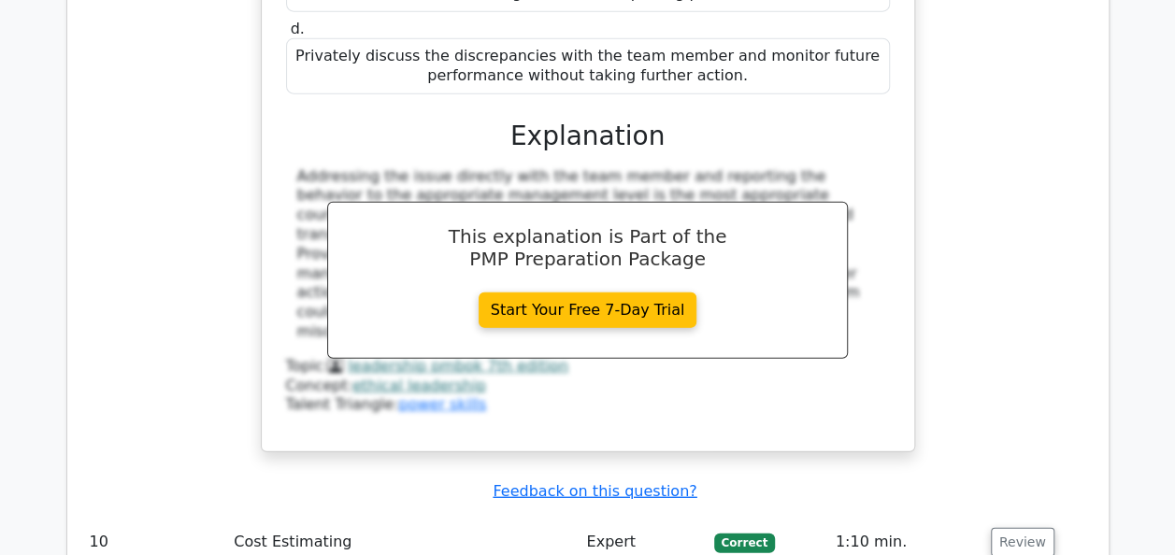
scroll to position [5722, 0]
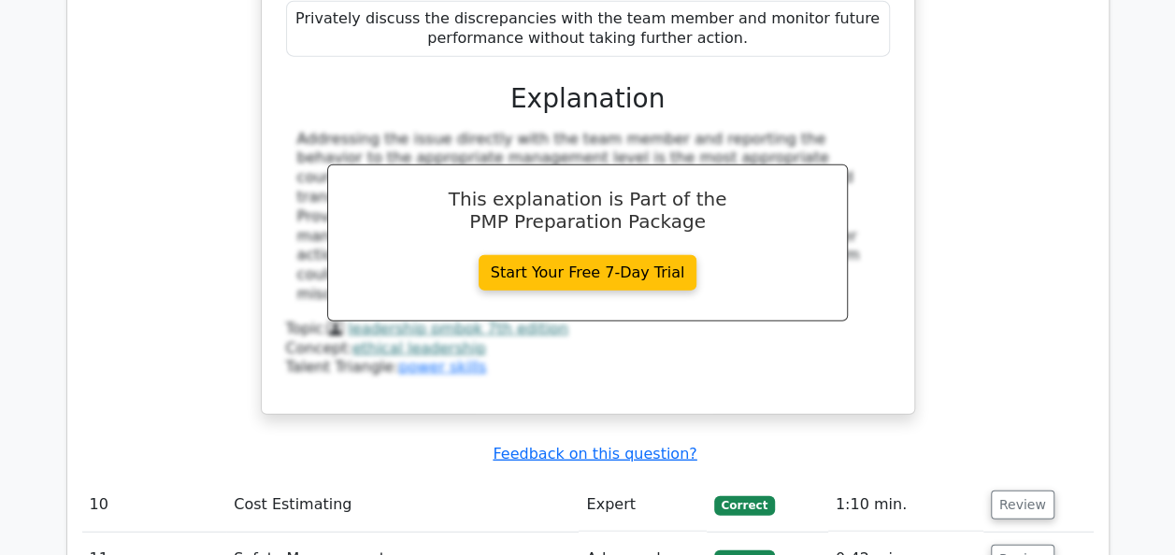
scroll to position [5759, 0]
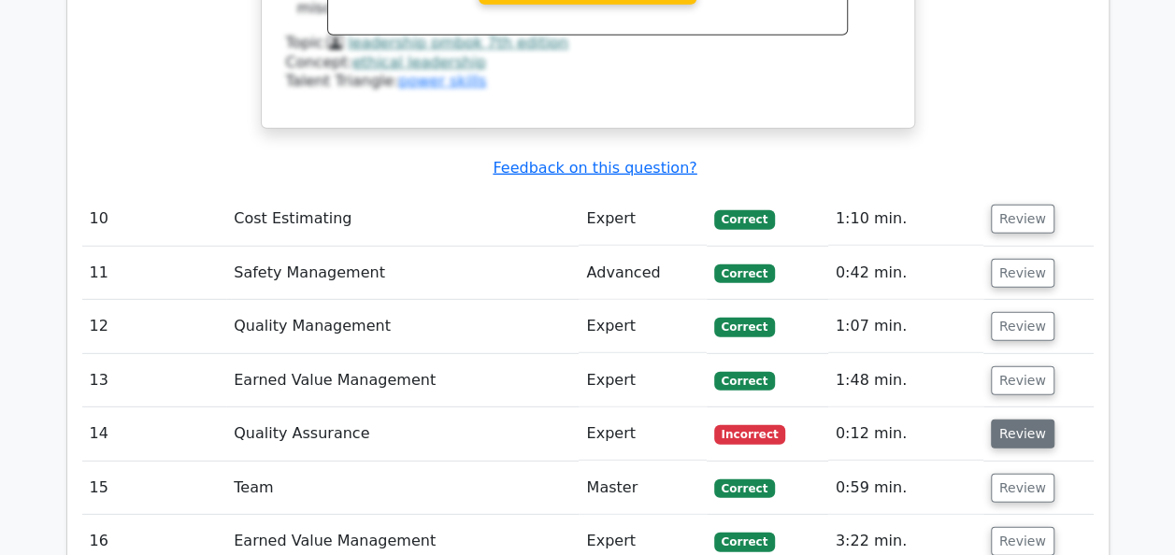
scroll to position [6058, 0]
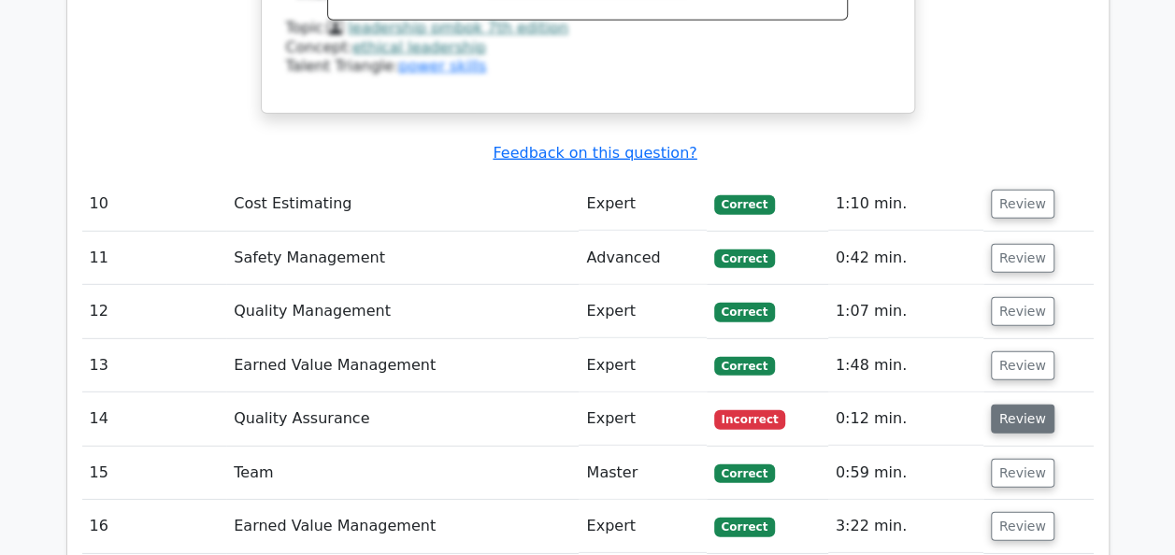
click at [1013, 405] on button "Review" at bounding box center [1023, 419] width 64 height 29
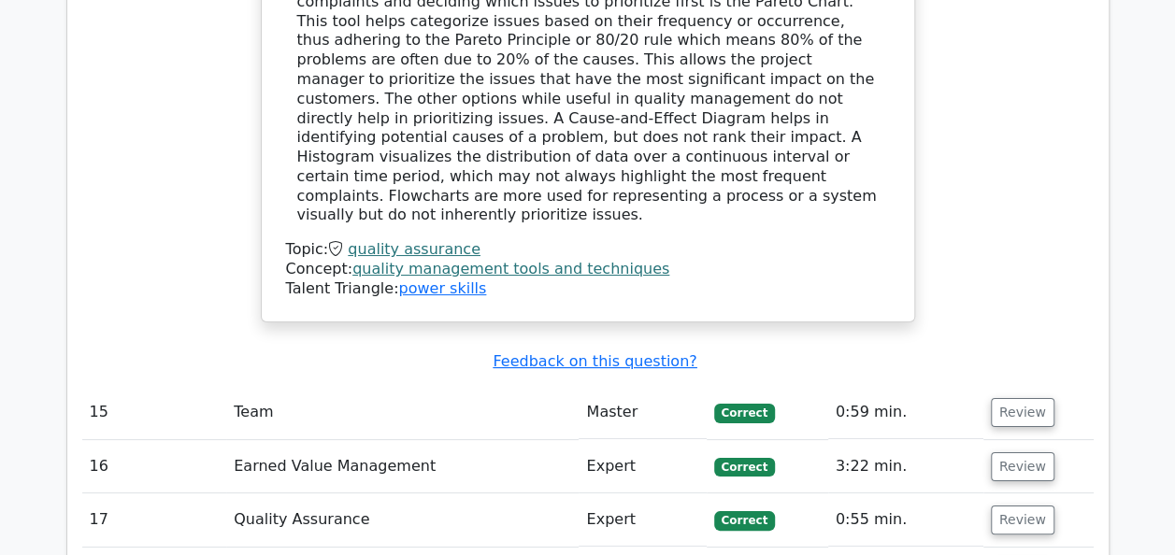
scroll to position [7031, 0]
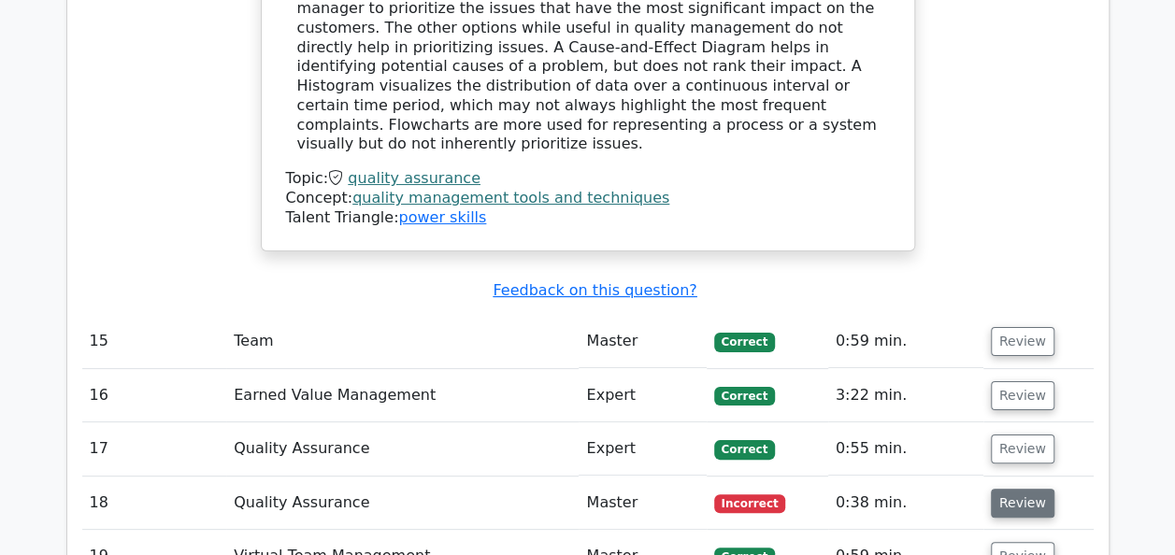
click at [1006, 489] on button "Review" at bounding box center [1023, 503] width 64 height 29
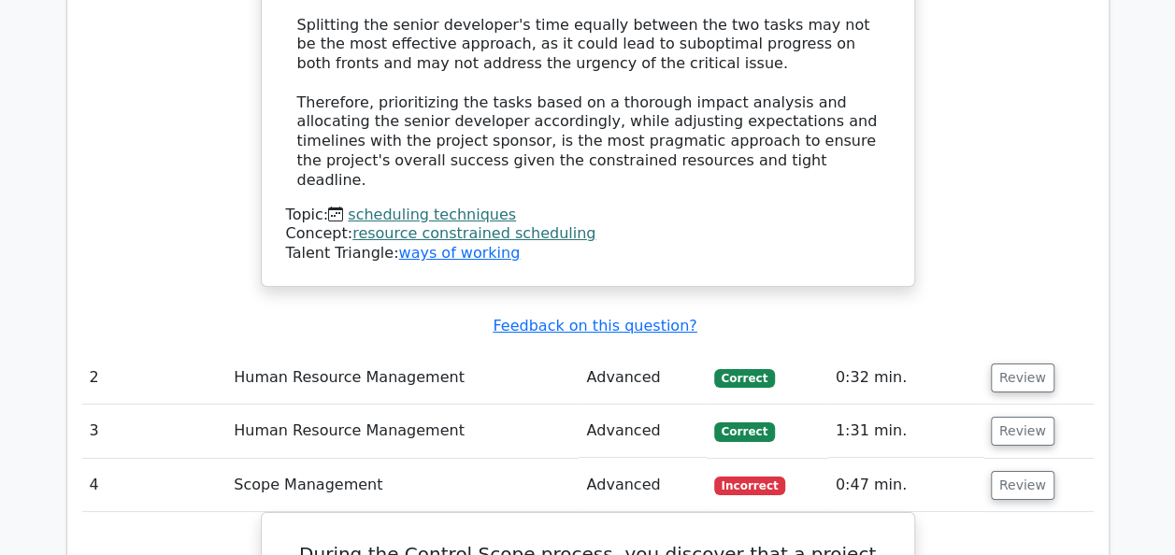
scroll to position [3254, 0]
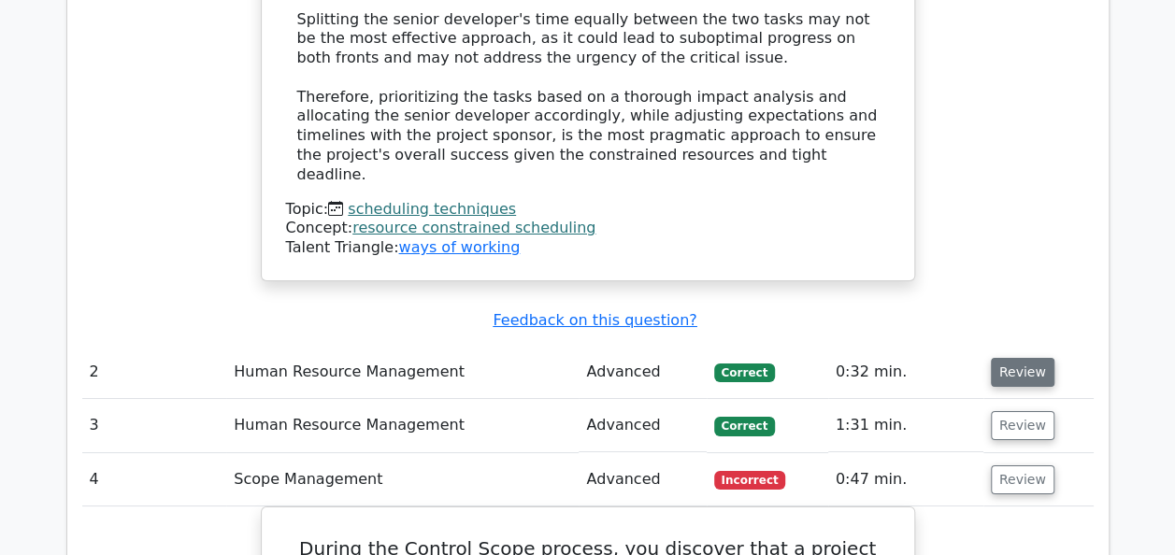
click at [1030, 358] on button "Review" at bounding box center [1023, 372] width 64 height 29
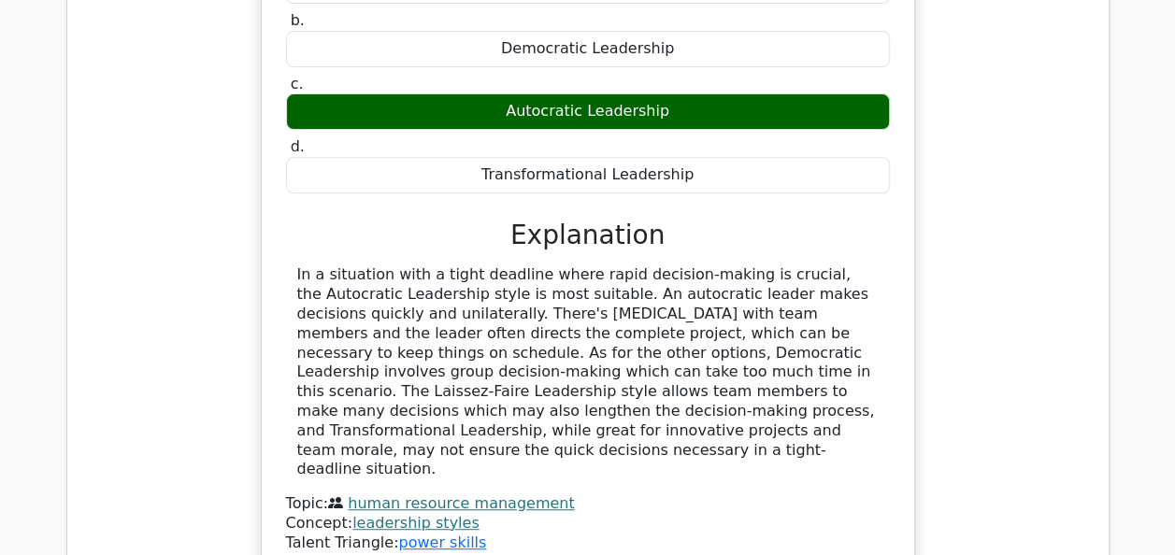
scroll to position [3852, 0]
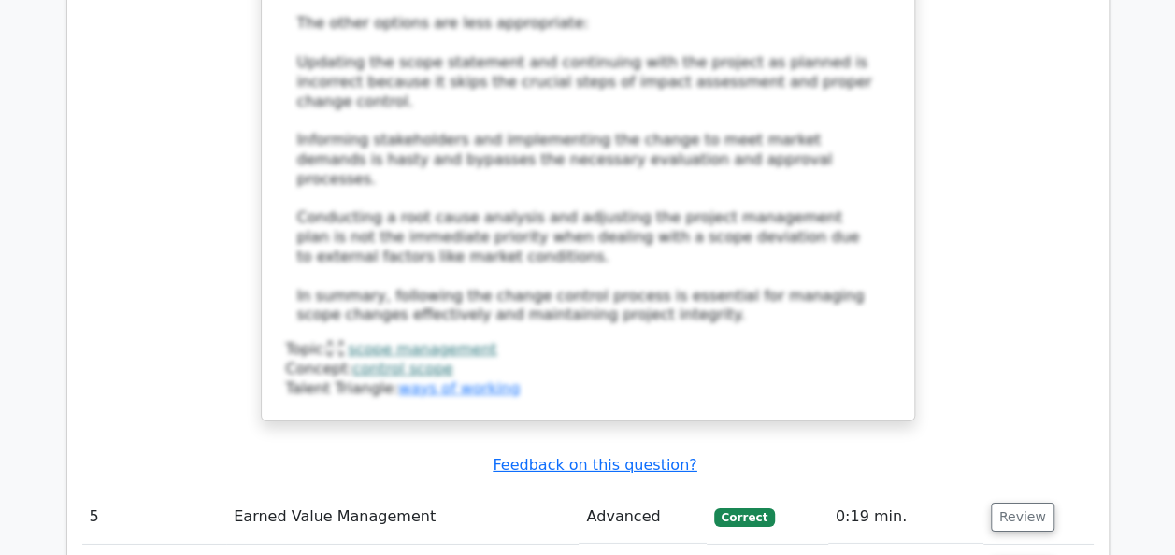
scroll to position [6283, 0]
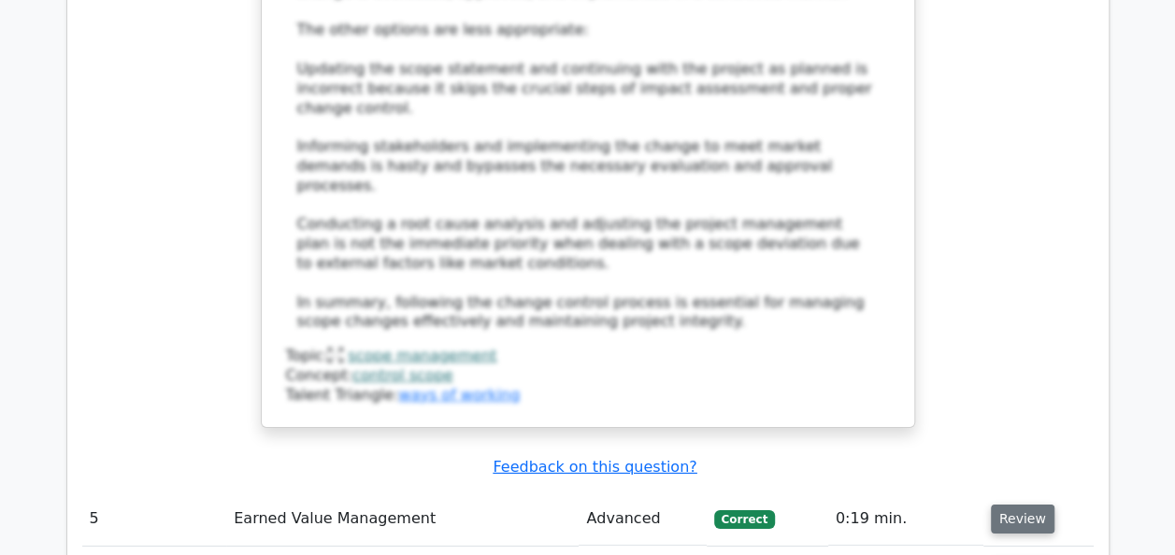
click at [1019, 505] on button "Review" at bounding box center [1023, 519] width 64 height 29
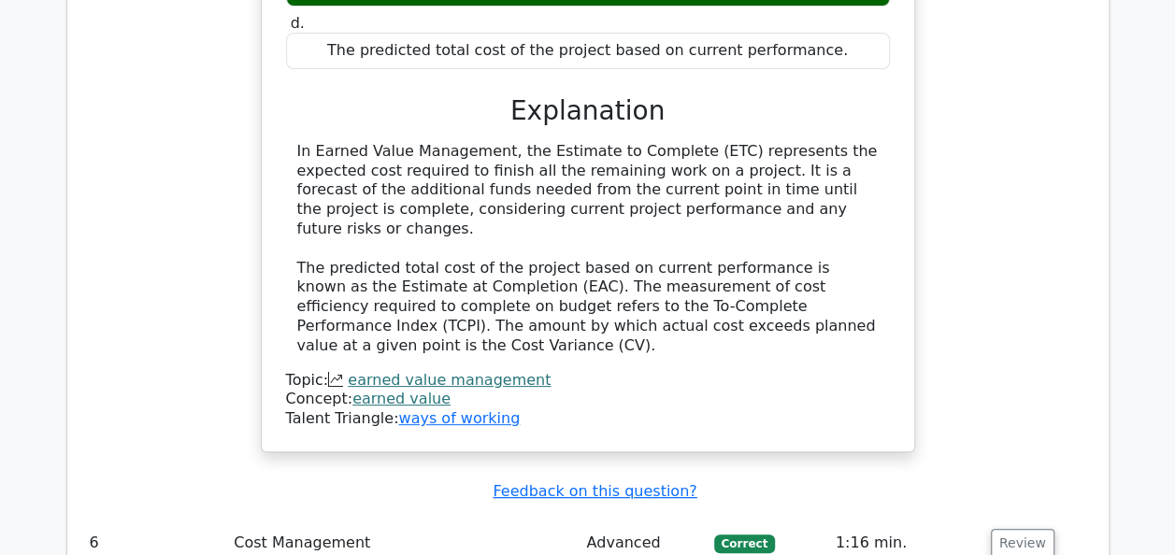
scroll to position [7068, 0]
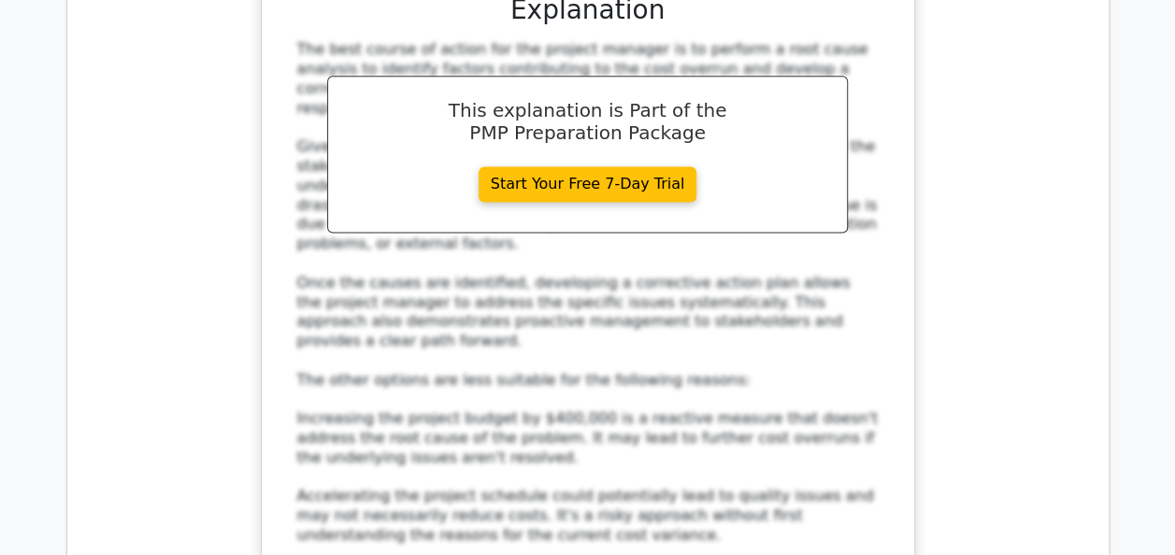
scroll to position [8414, 0]
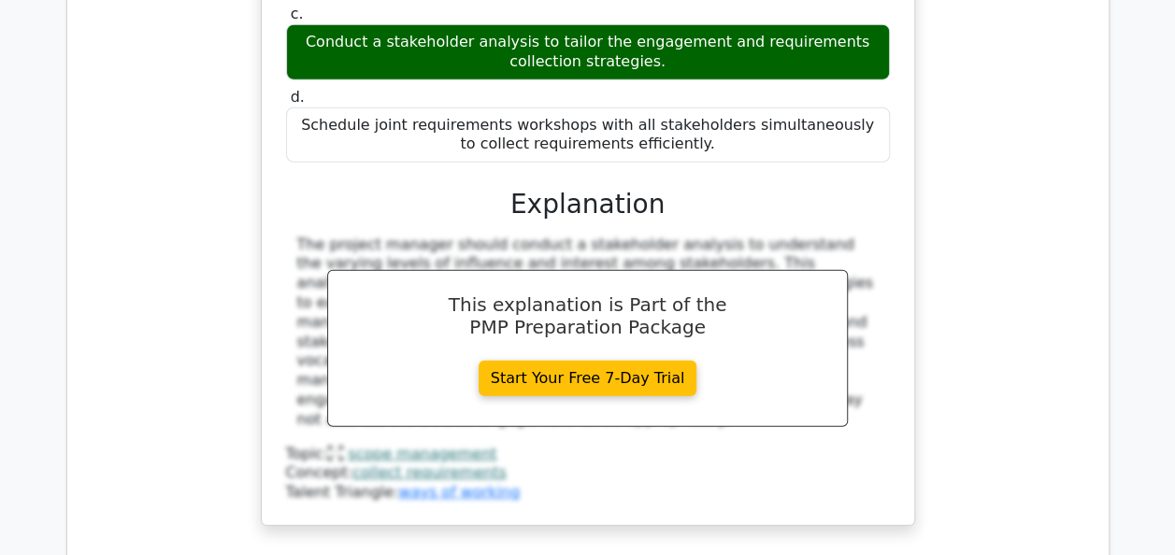
scroll to position [9536, 0]
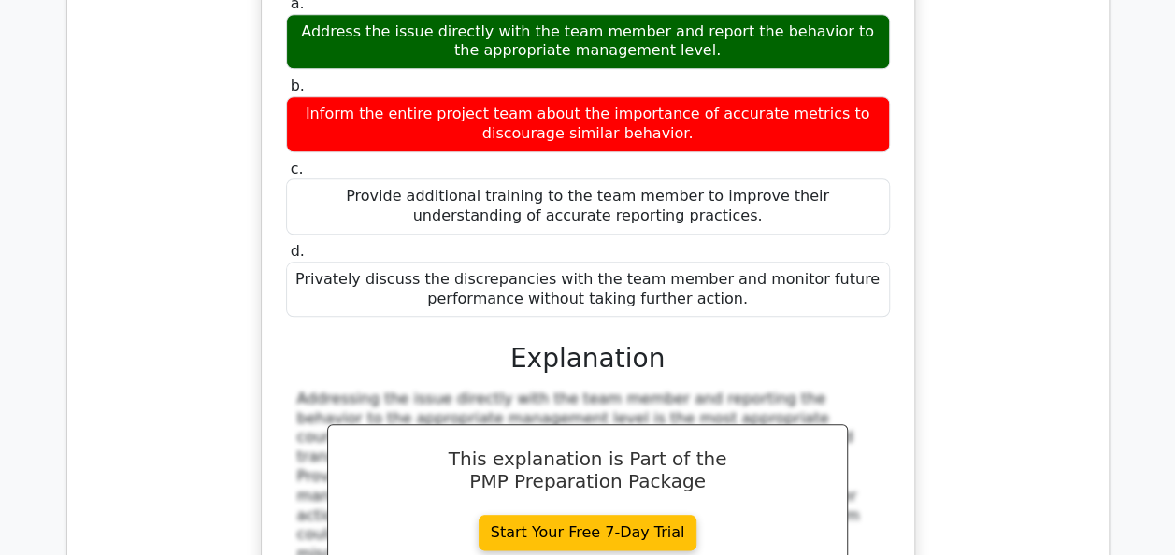
scroll to position [11369, 0]
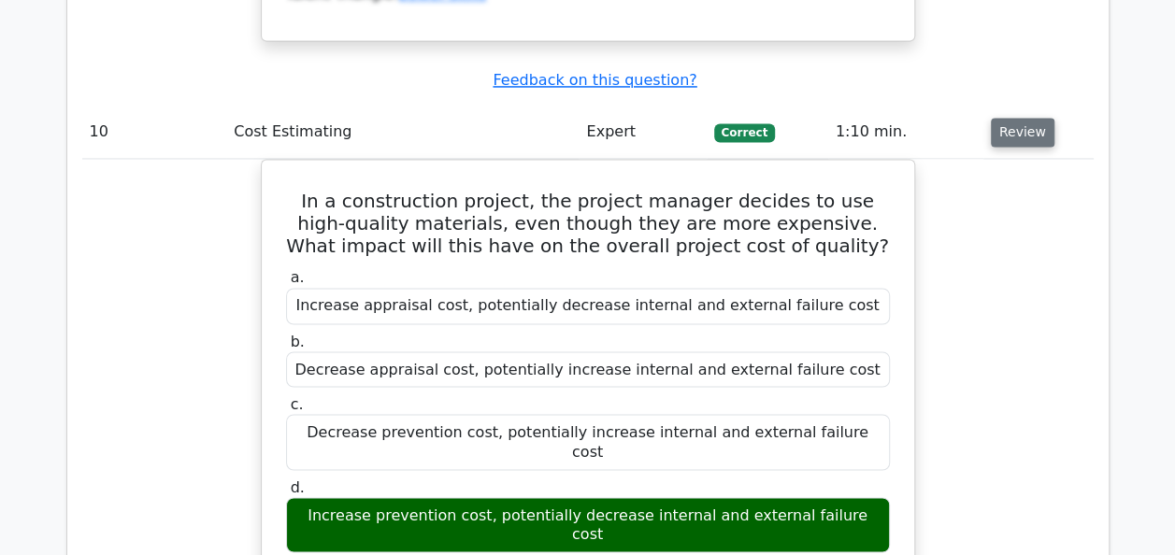
scroll to position [12042, 0]
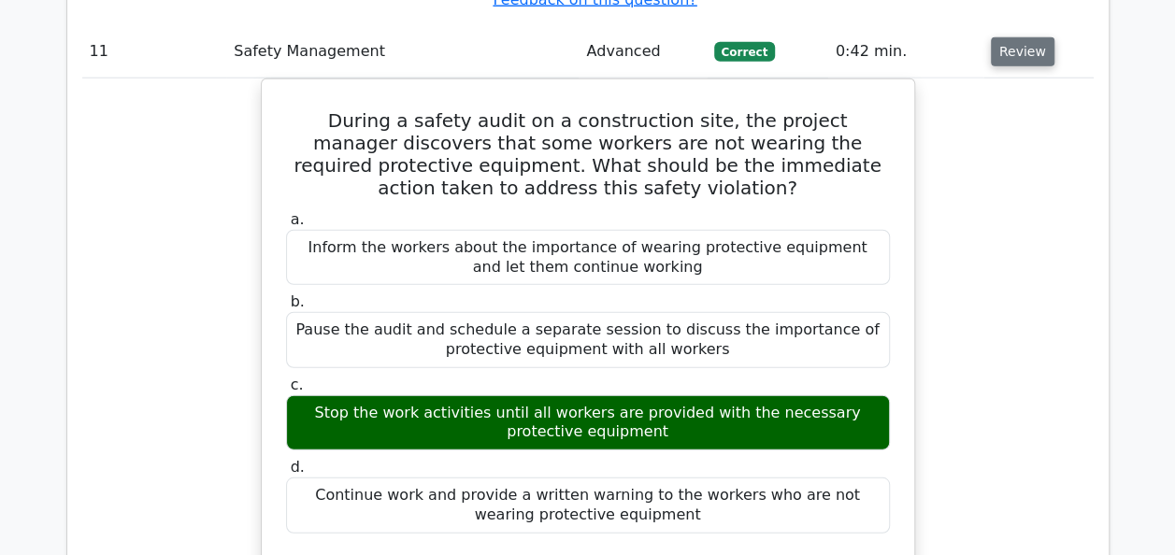
scroll to position [13014, 0]
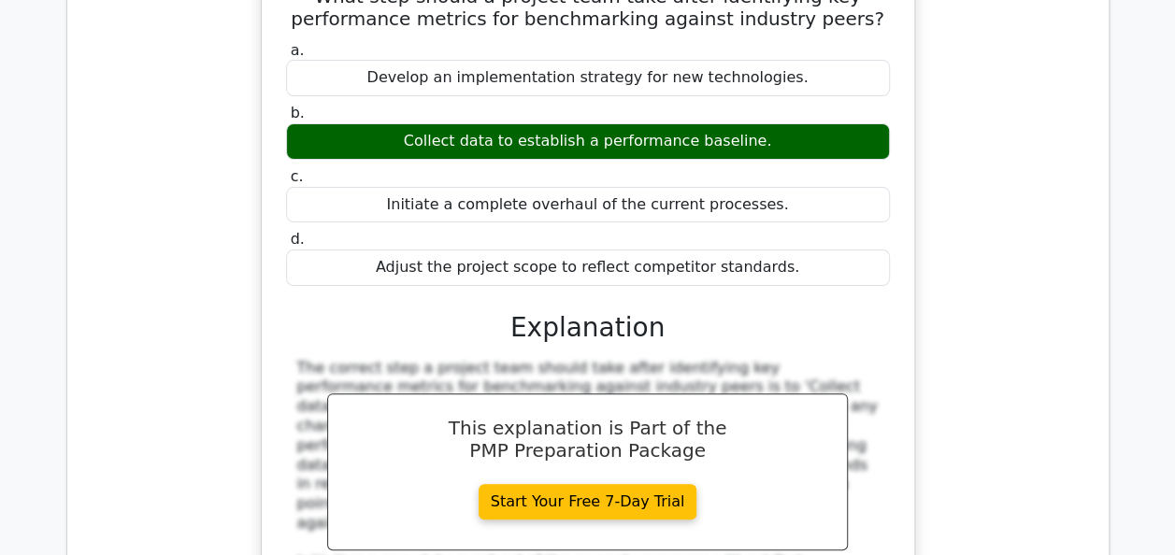
scroll to position [14173, 0]
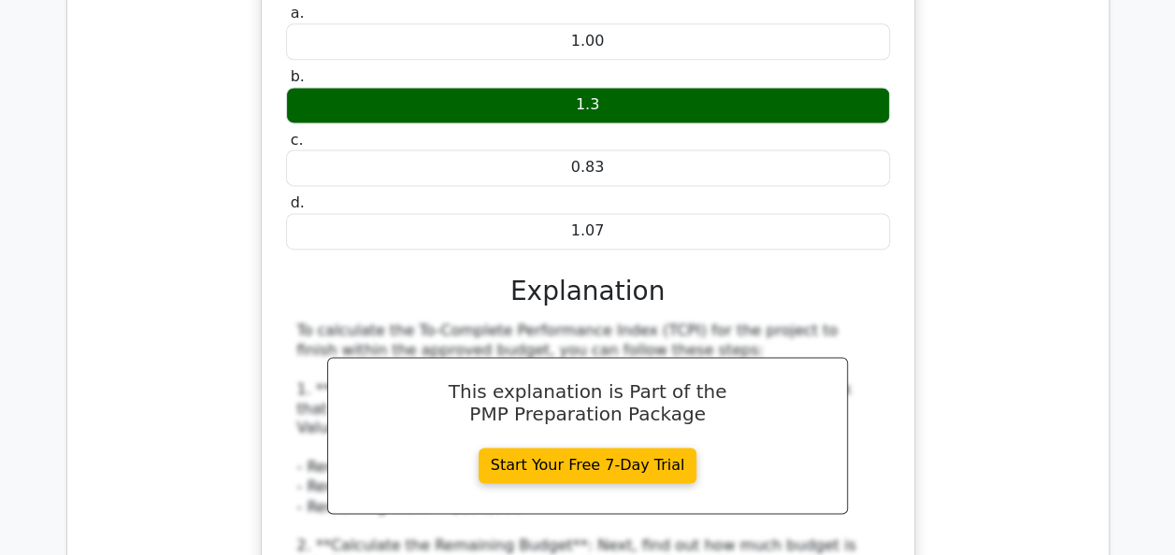
scroll to position [15445, 0]
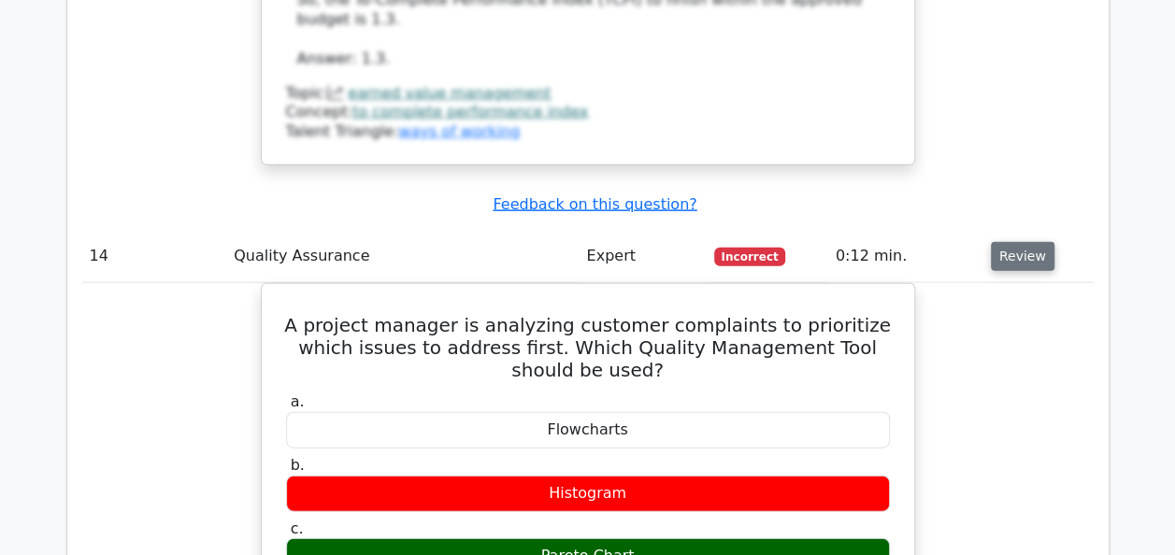
scroll to position [16193, 0]
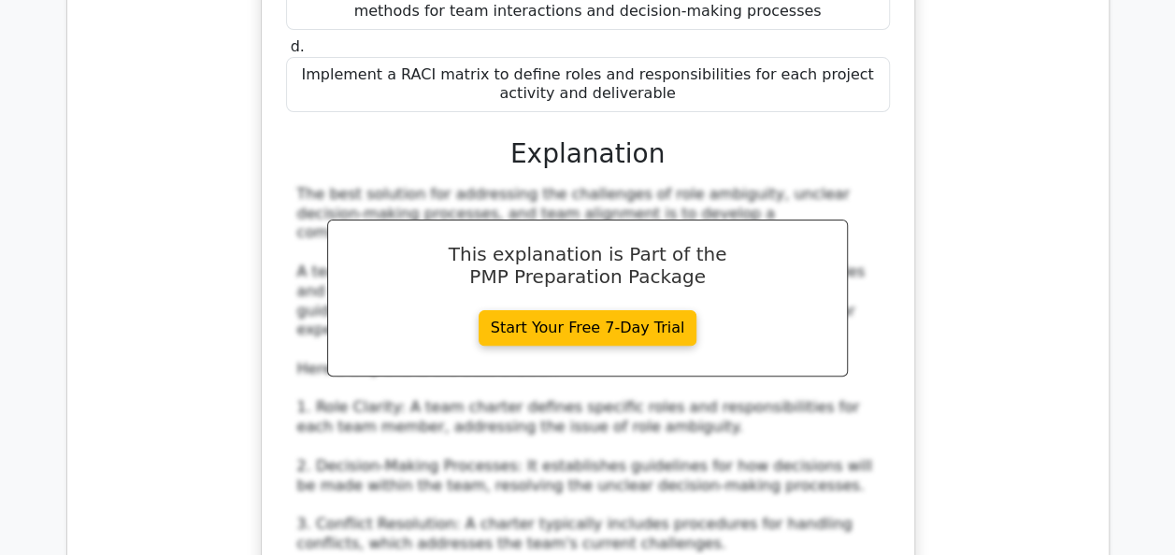
scroll to position [17764, 0]
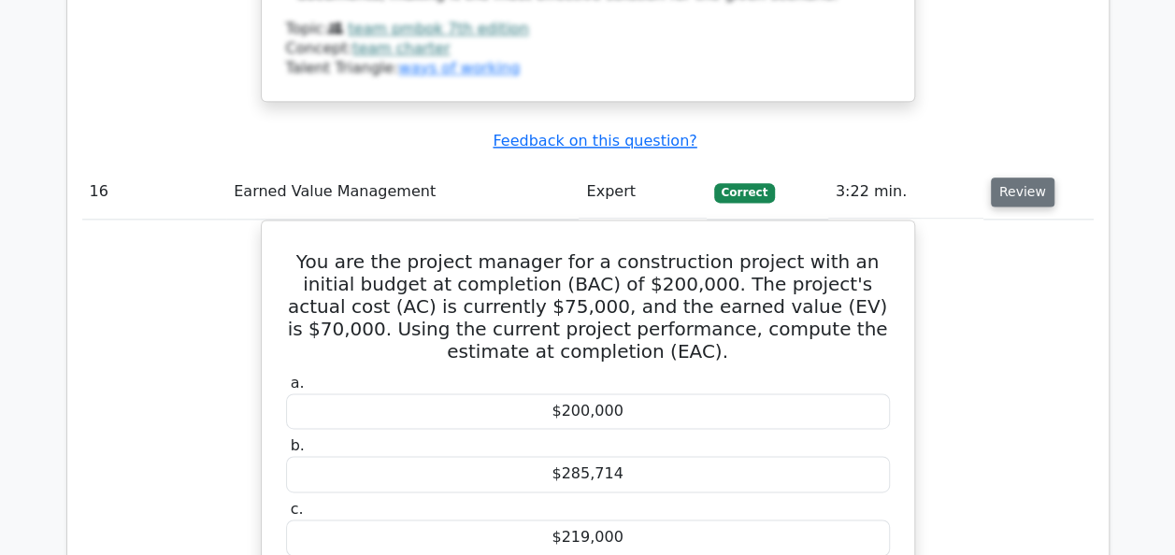
scroll to position [18811, 0]
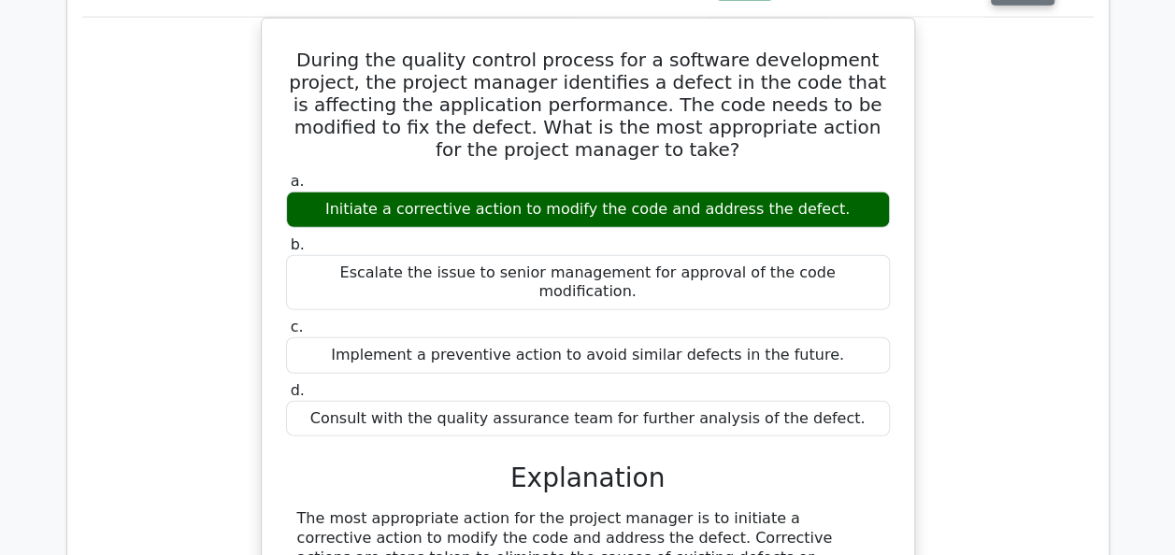
scroll to position [19671, 0]
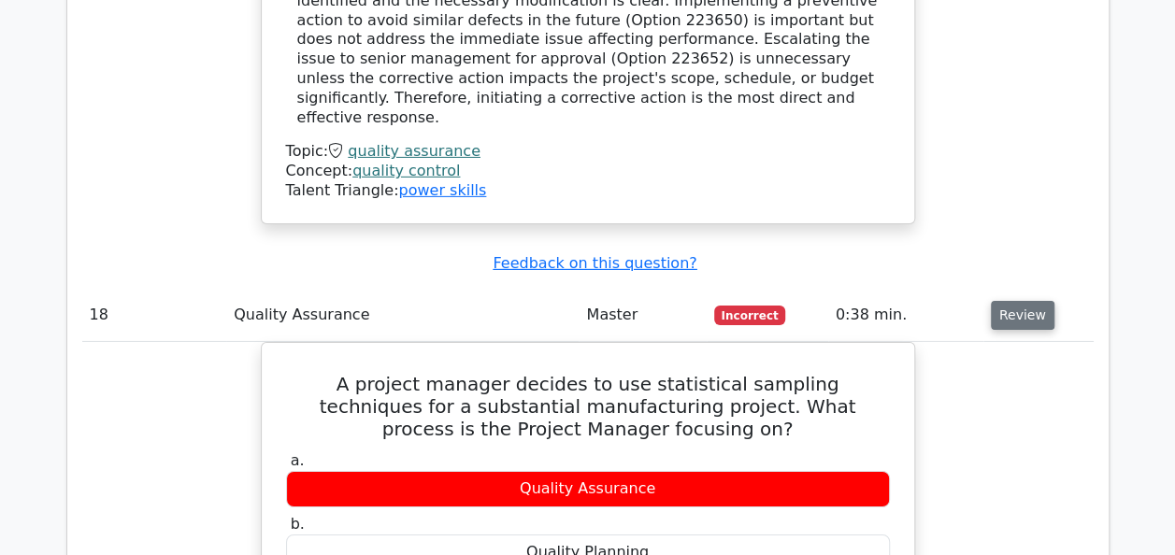
scroll to position [20531, 0]
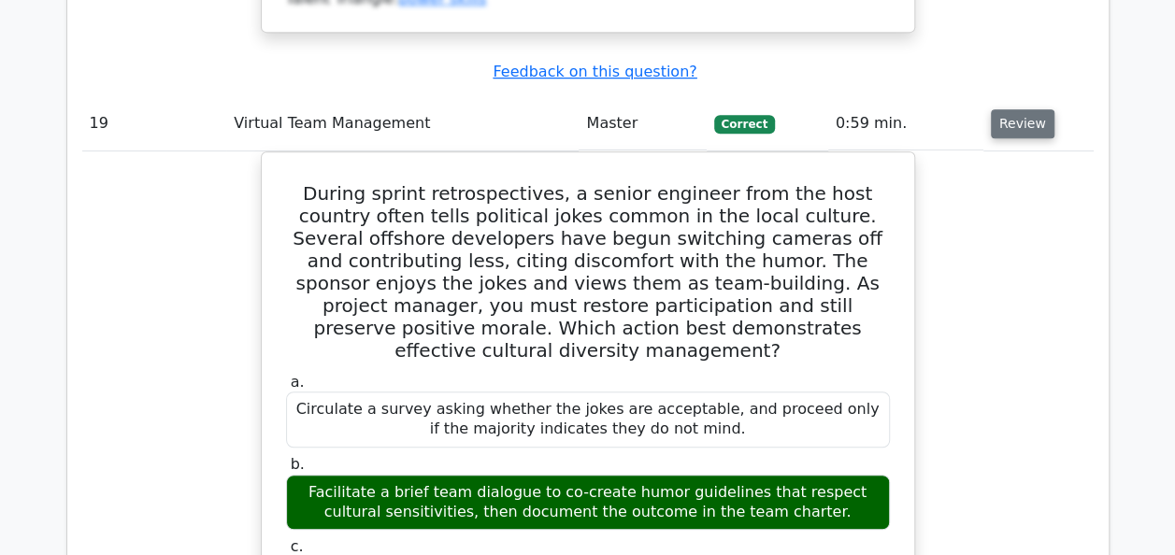
scroll to position [21578, 0]
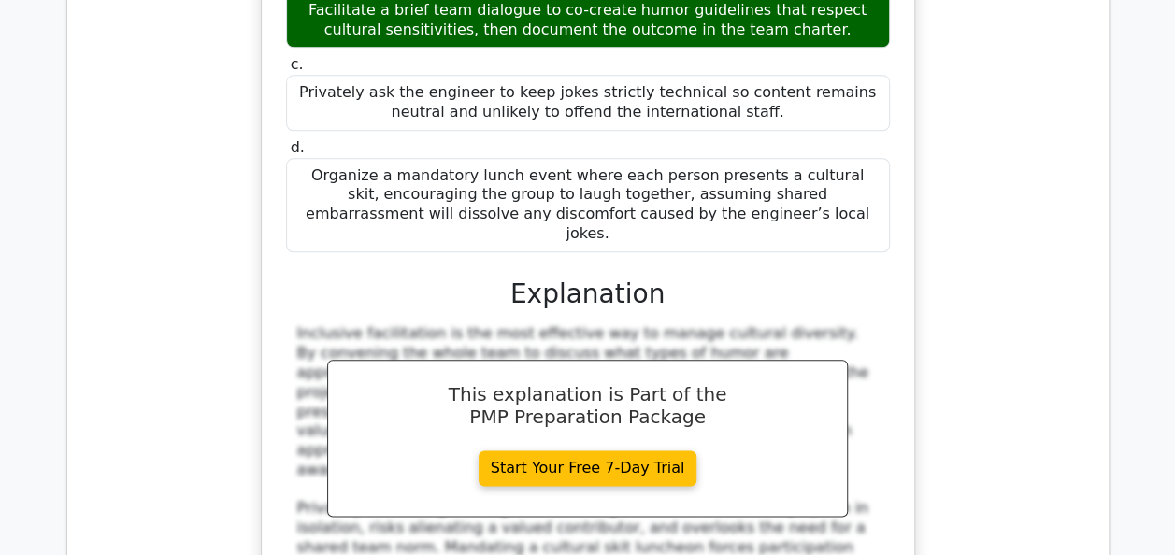
scroll to position [22064, 0]
